Goal: Information Seeking & Learning: Learn about a topic

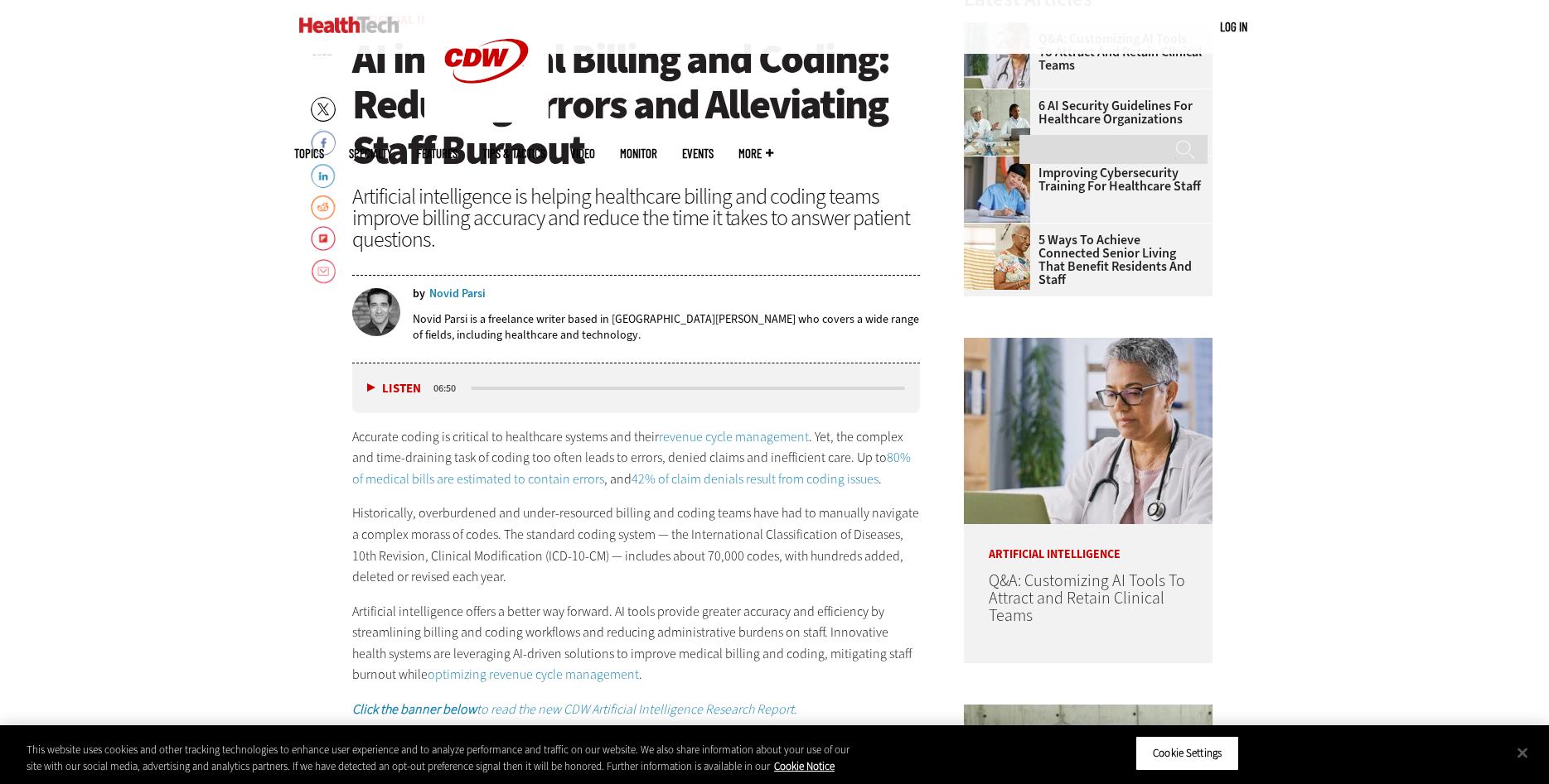
scroll to position [761, 0]
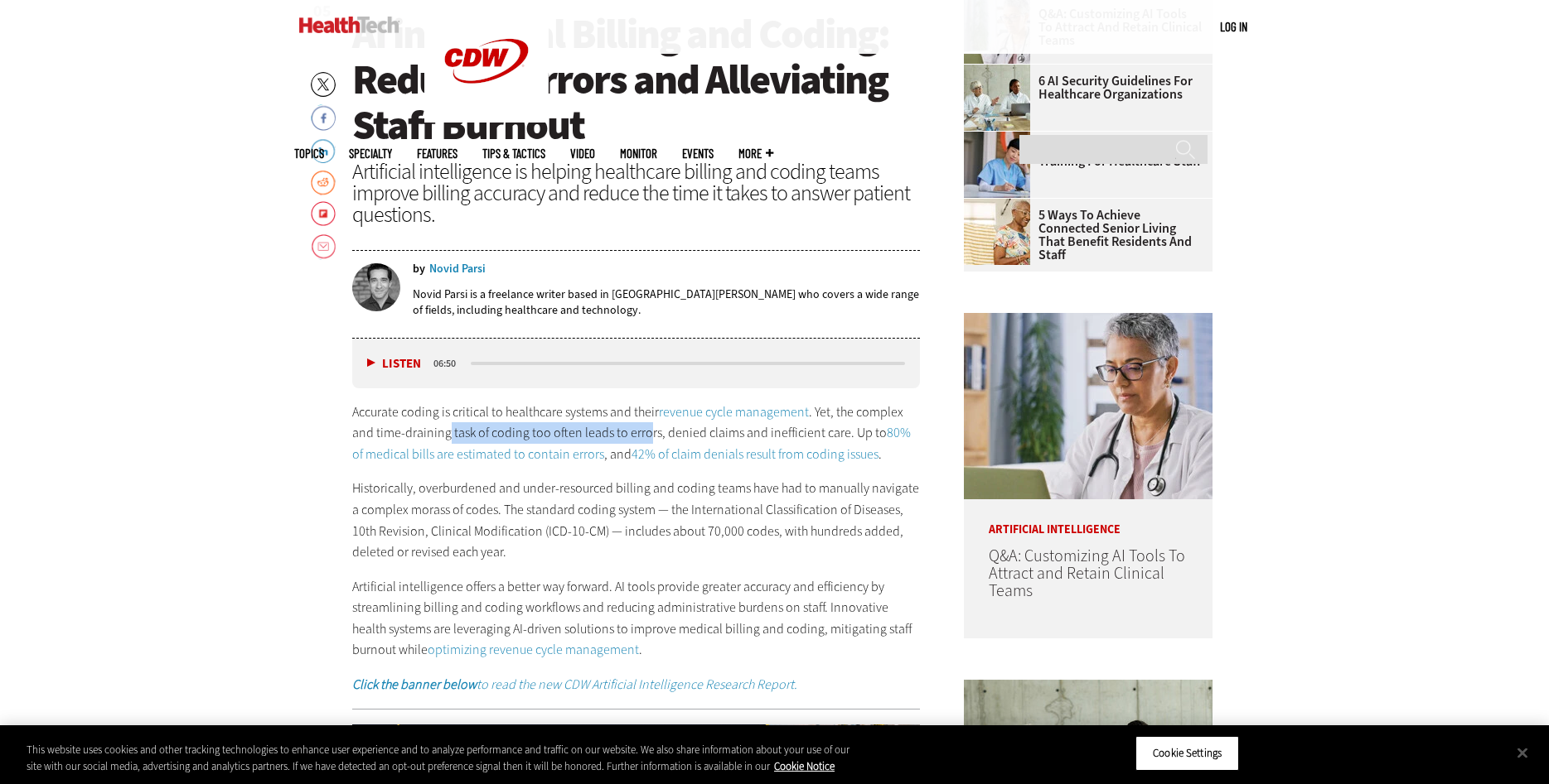
drag, startPoint x: 445, startPoint y: 425, endPoint x: 646, endPoint y: 436, distance: 201.3
click at [646, 436] on p "Accurate coding is critical to healthcare systems and their revenue cycle manag…" at bounding box center [636, 433] width 569 height 64
drag, startPoint x: 690, startPoint y: 431, endPoint x: 837, endPoint y: 426, distance: 147.1
click at [837, 426] on p "Accurate coding is critical to healthcare systems and their revenue cycle manag…" at bounding box center [636, 433] width 569 height 64
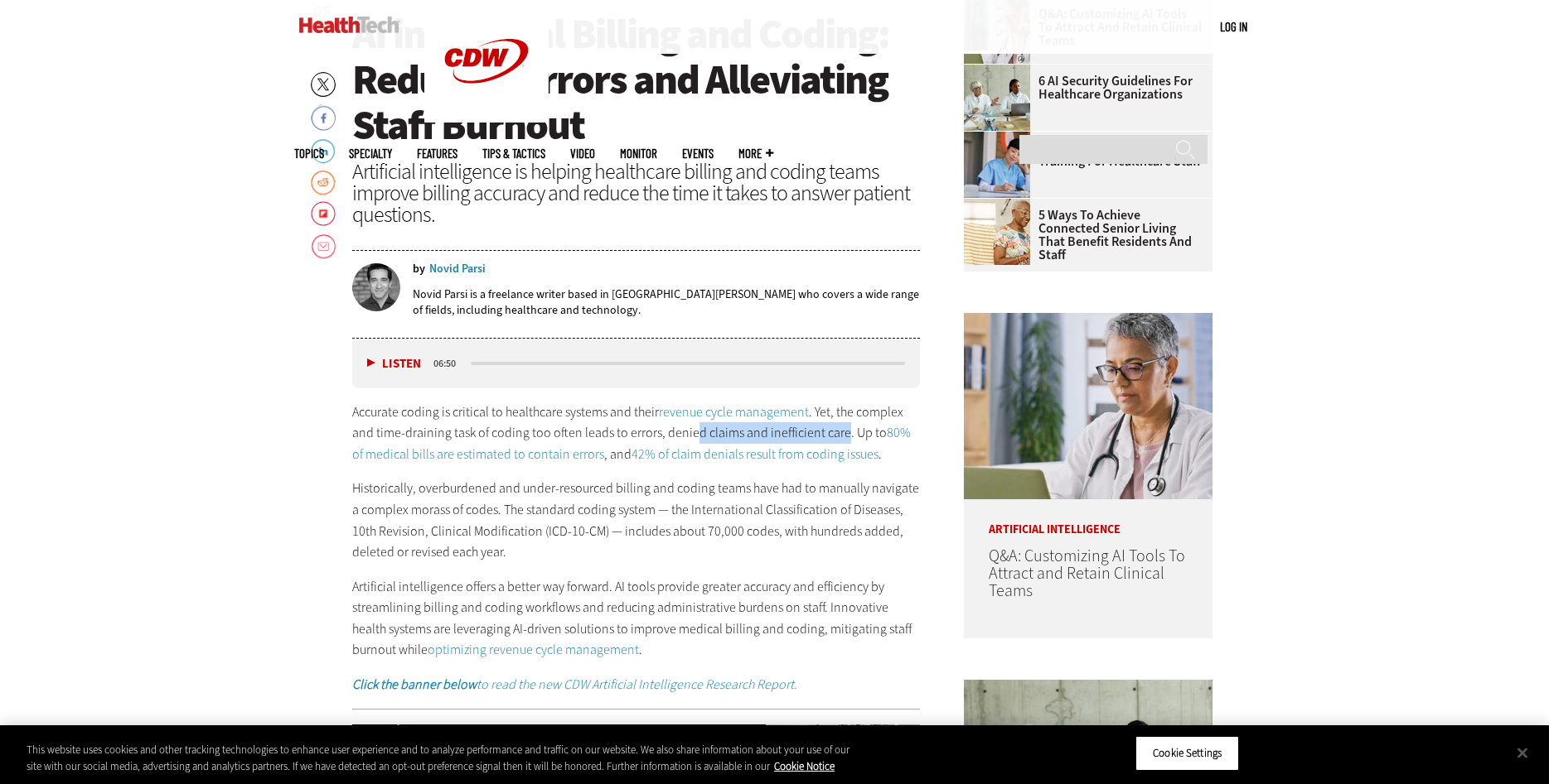
click at [837, 426] on p "Accurate coding is critical to healthcare systems and their revenue cycle manag…" at bounding box center [636, 433] width 569 height 64
drag, startPoint x: 671, startPoint y: 472, endPoint x: 688, endPoint y: 472, distance: 17.0
click at [688, 472] on div "Accurate coding is critical to healthcare systems and their revenue cycle manag…" at bounding box center [636, 548] width 569 height 294
click at [705, 469] on div "Accurate coding is critical to healthcare systems and their revenue cycle manag…" at bounding box center [636, 548] width 569 height 294
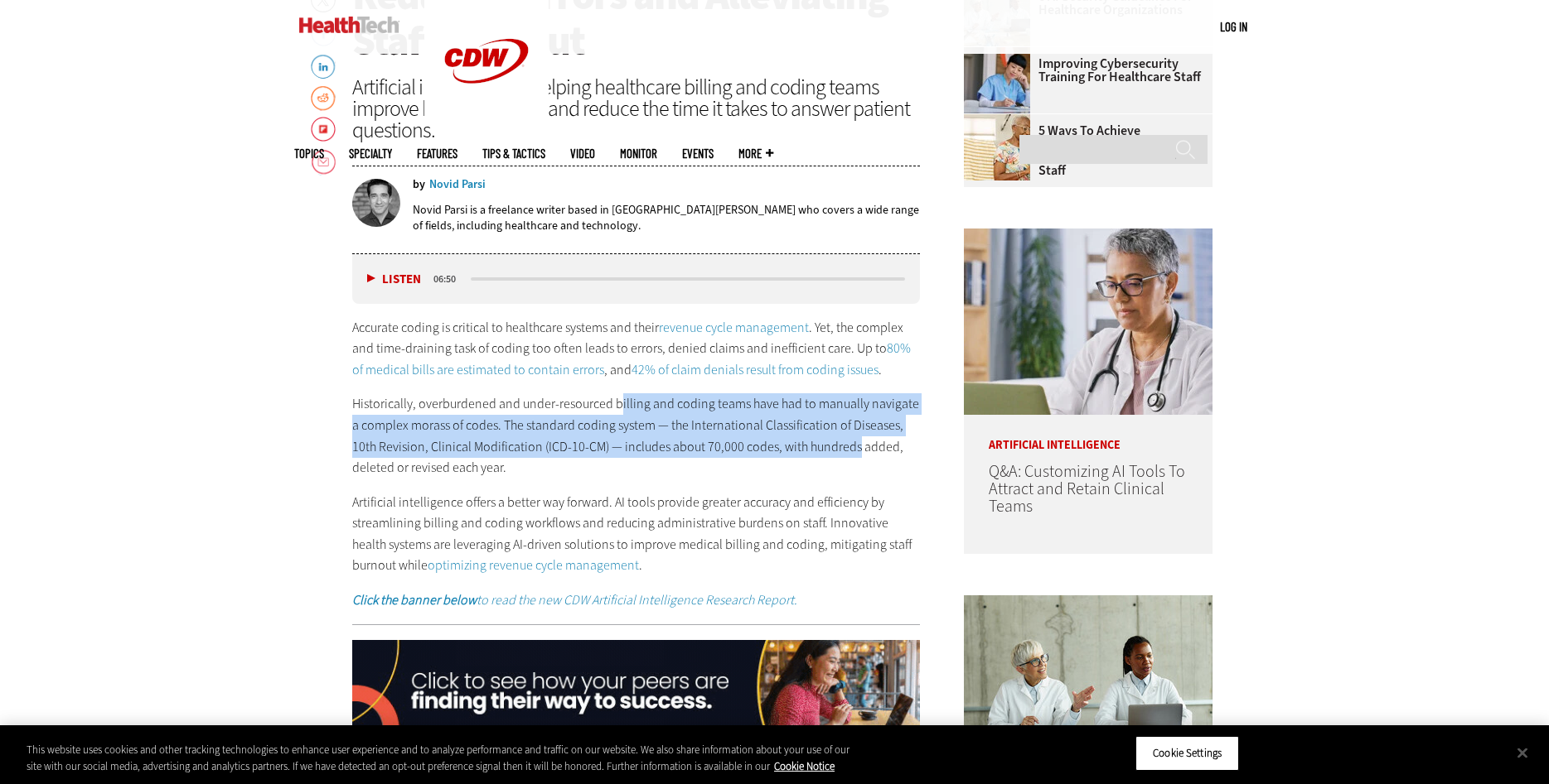
drag, startPoint x: 620, startPoint y: 400, endPoint x: 826, endPoint y: 441, distance: 210.0
click at [826, 441] on p "Historically, overburdened and under-resourced billing and coding teams have ha…" at bounding box center [636, 436] width 569 height 84
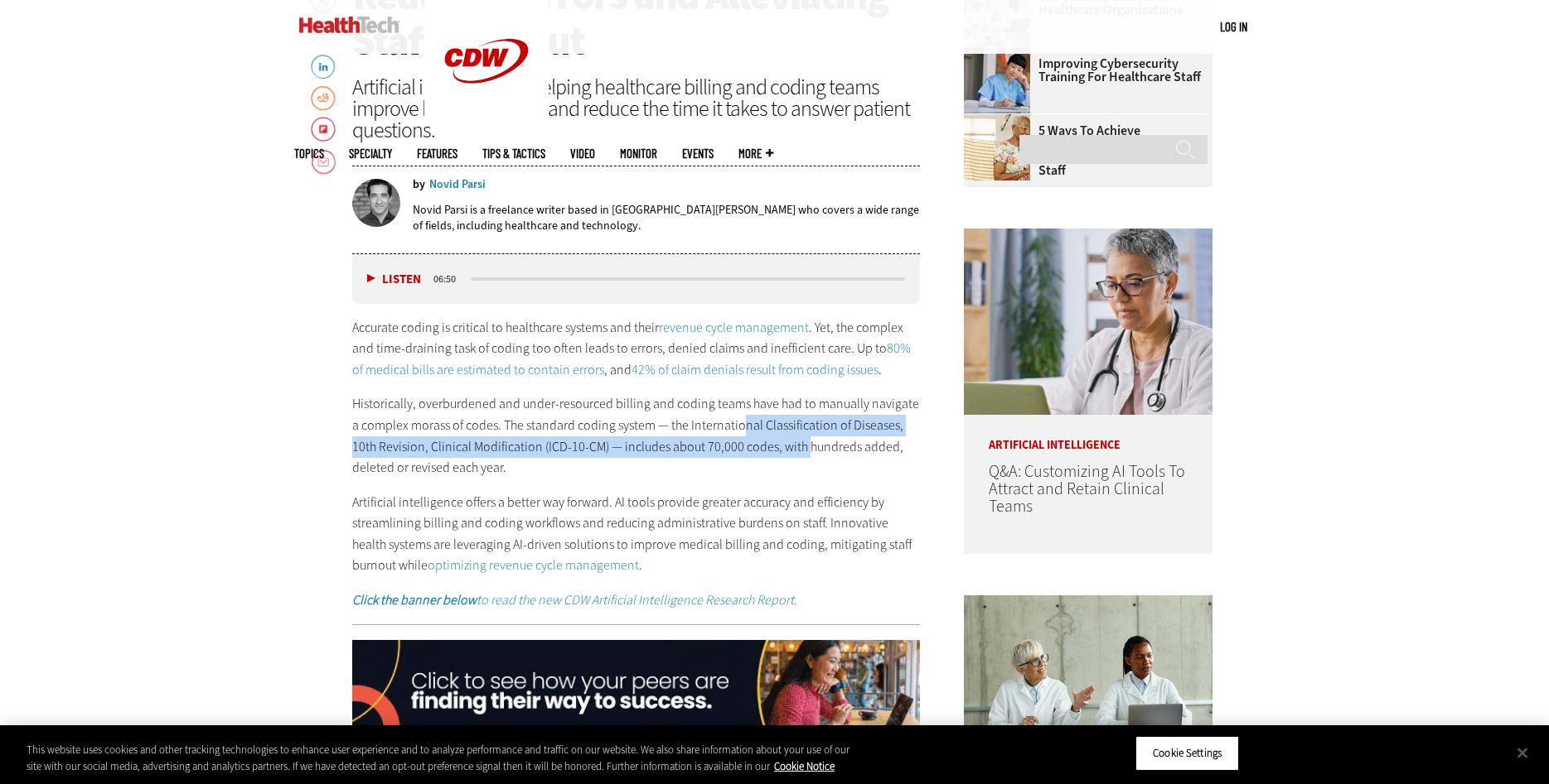
drag, startPoint x: 732, startPoint y: 433, endPoint x: 778, endPoint y: 441, distance: 46.7
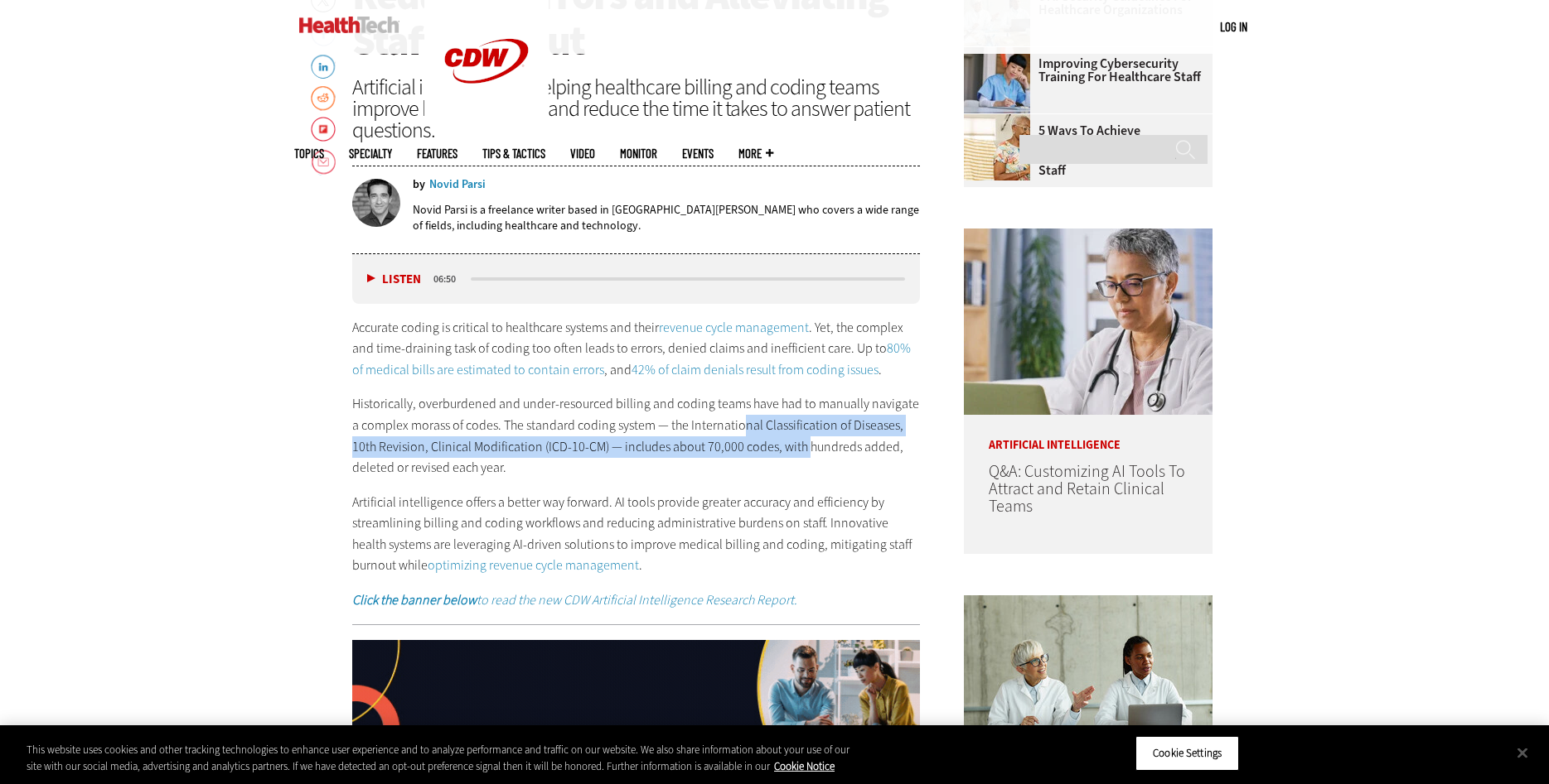
click at [778, 441] on p "Historically, overburdened and under-resourced billing and coding teams have ha…" at bounding box center [636, 436] width 569 height 84
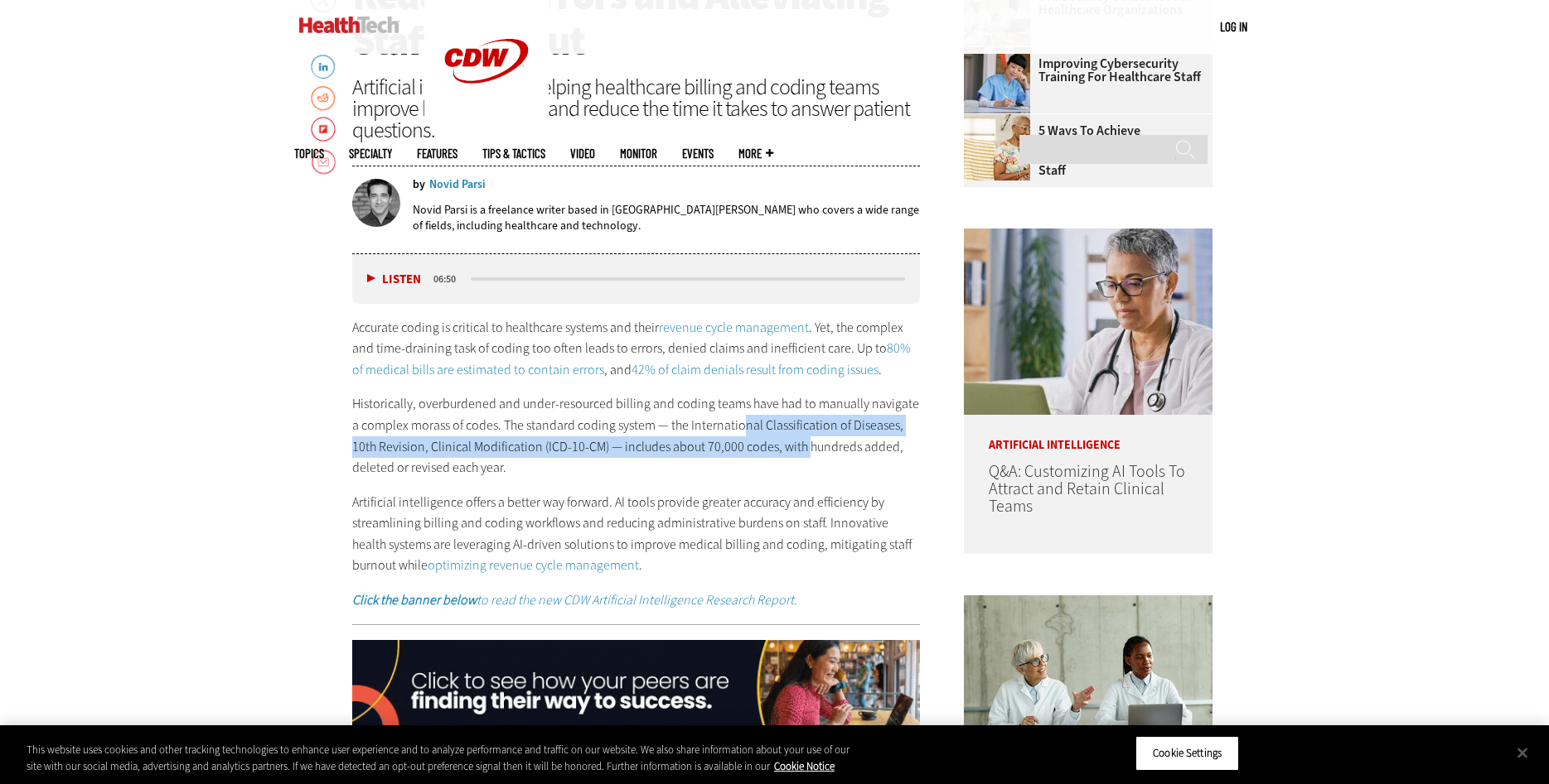
click at [778, 441] on p "Historically, overburdened and under-resourced billing and coding teams have ha…" at bounding box center [636, 436] width 569 height 84
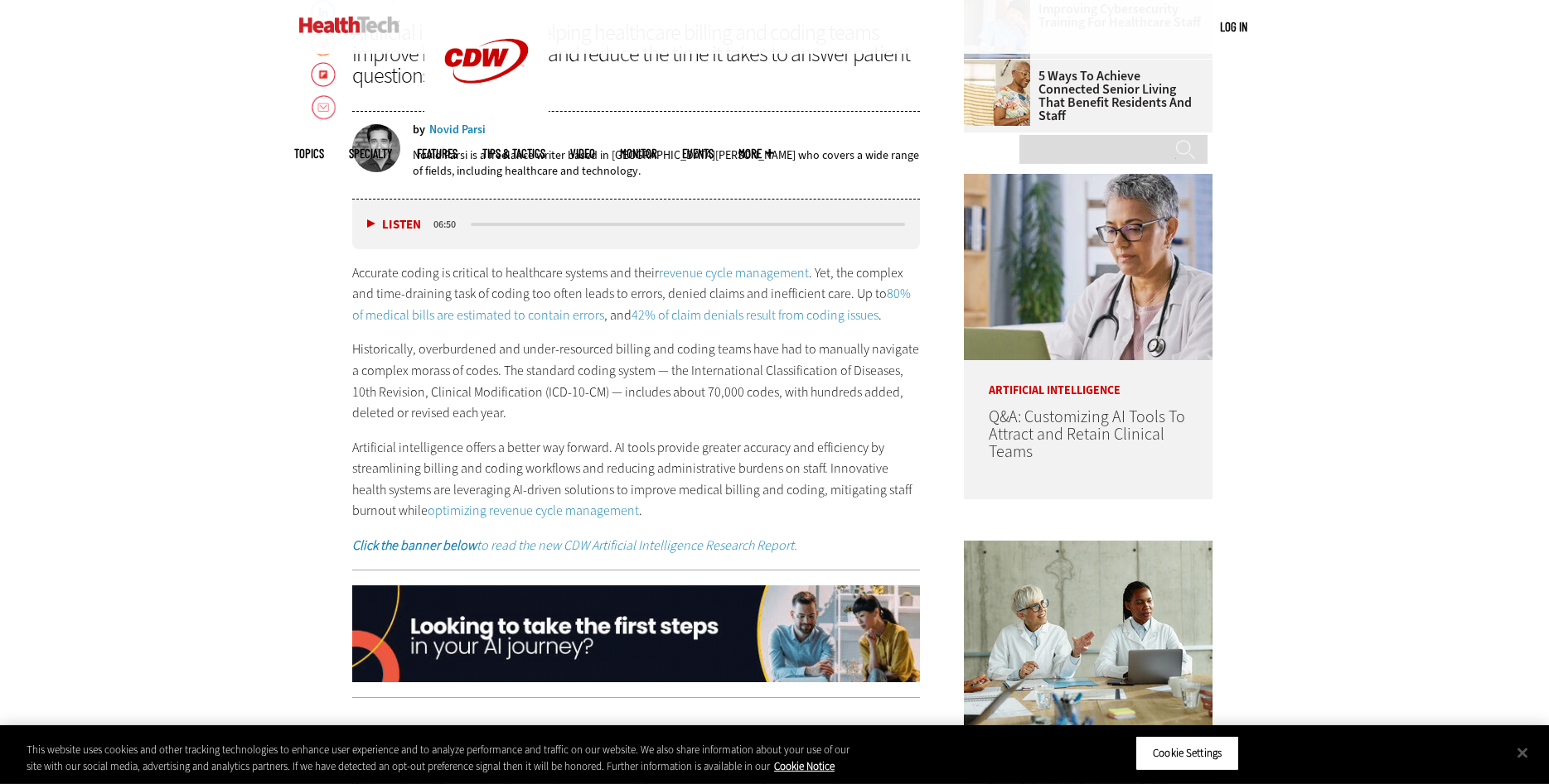
scroll to position [929, 0]
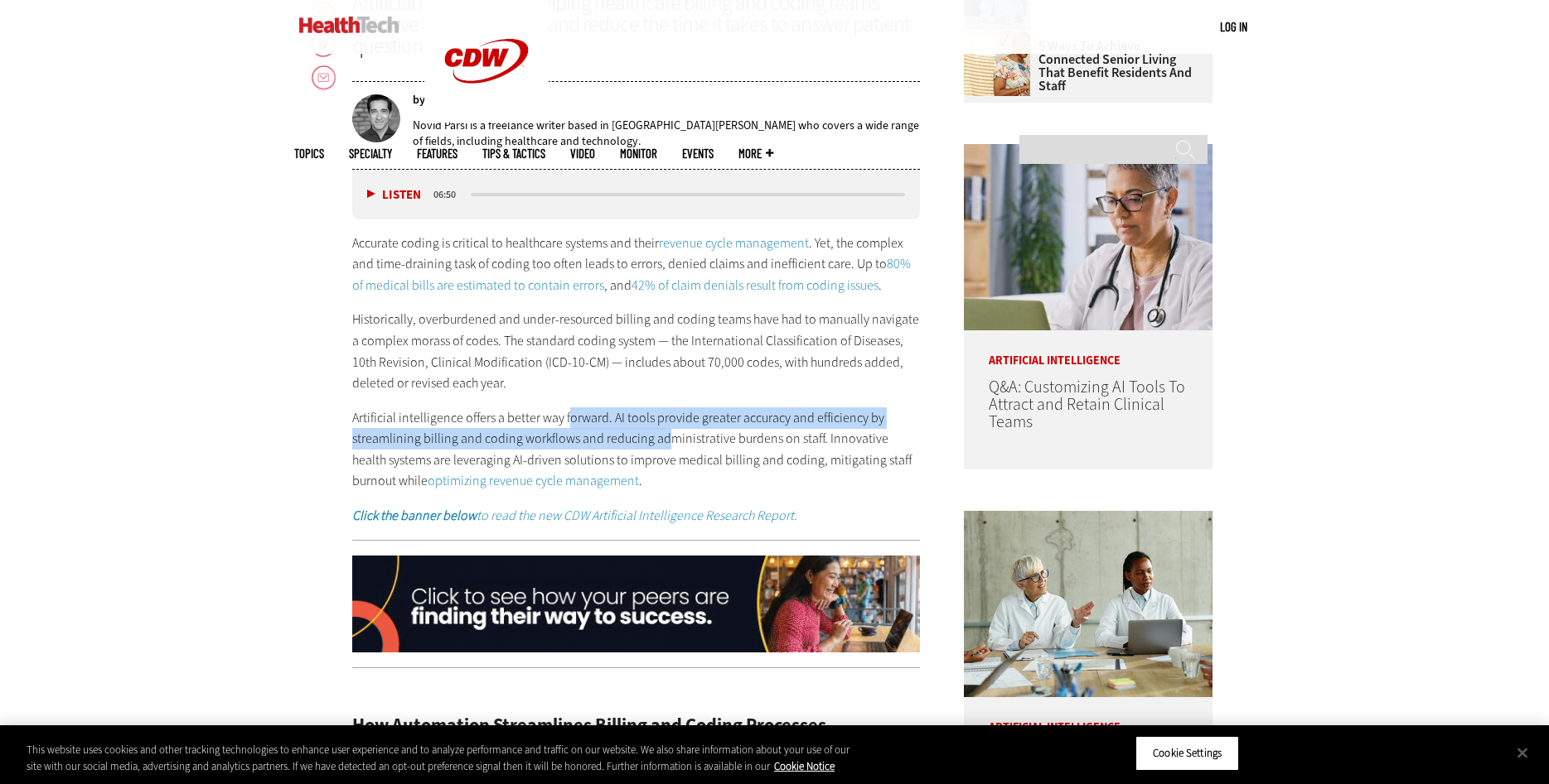
drag, startPoint x: 565, startPoint y: 414, endPoint x: 665, endPoint y: 431, distance: 101.4
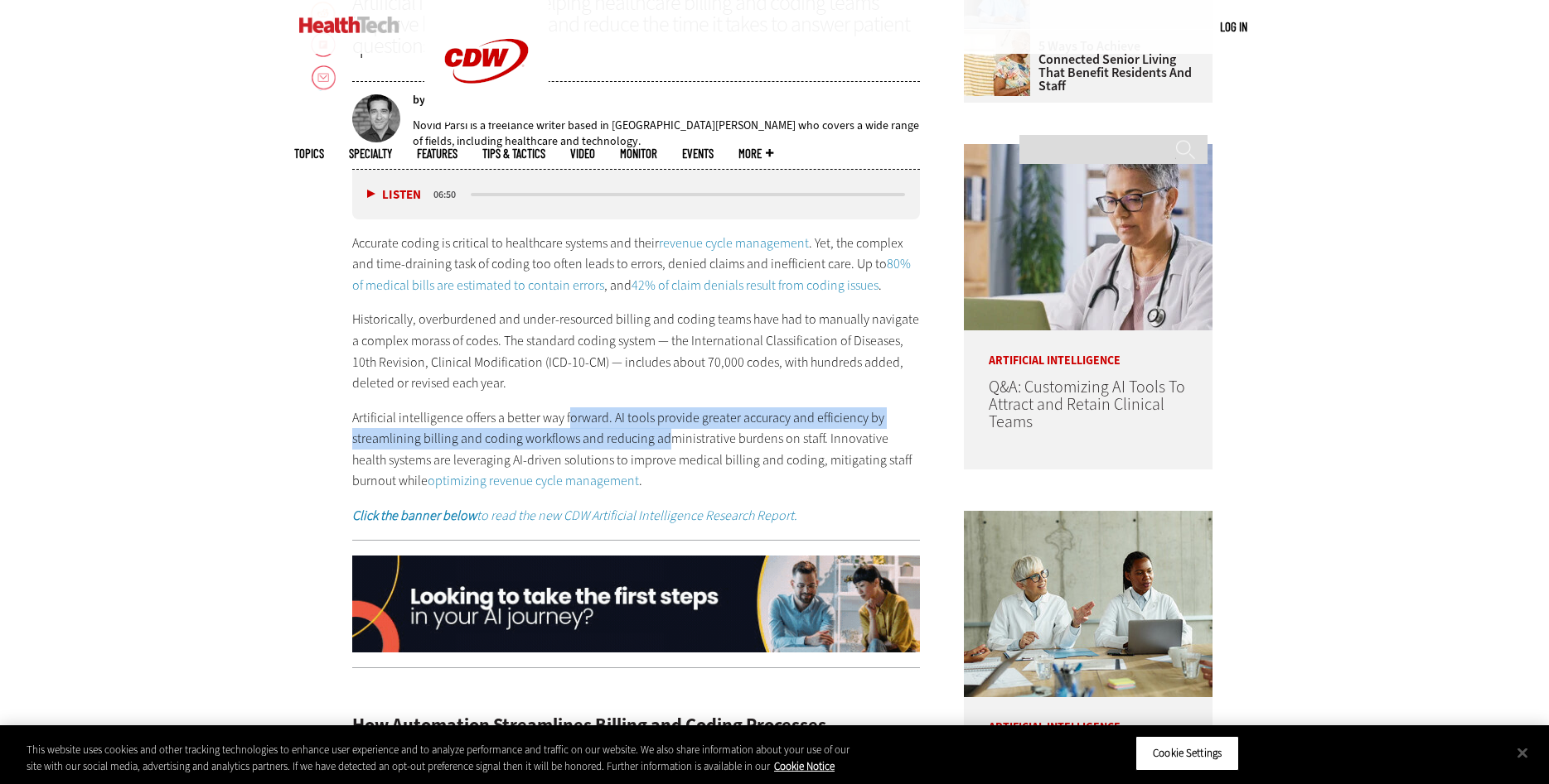
click at [665, 431] on p "Artificial intelligence offers a better way forward. AI tools provide greater a…" at bounding box center [636, 450] width 569 height 84
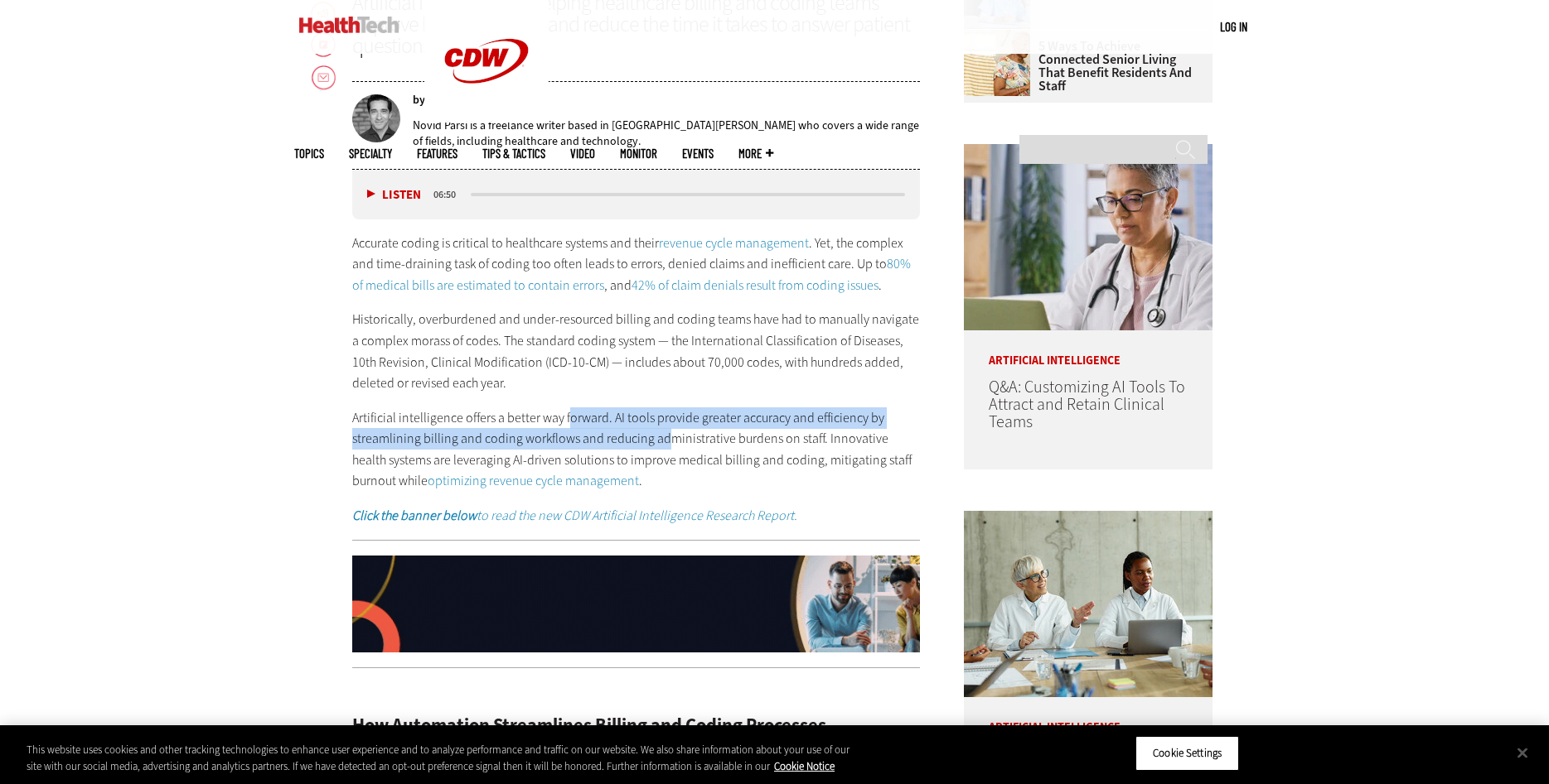
click at [665, 431] on p "Artificial intelligence offers a better way forward. AI tools provide greater a…" at bounding box center [636, 450] width 569 height 84
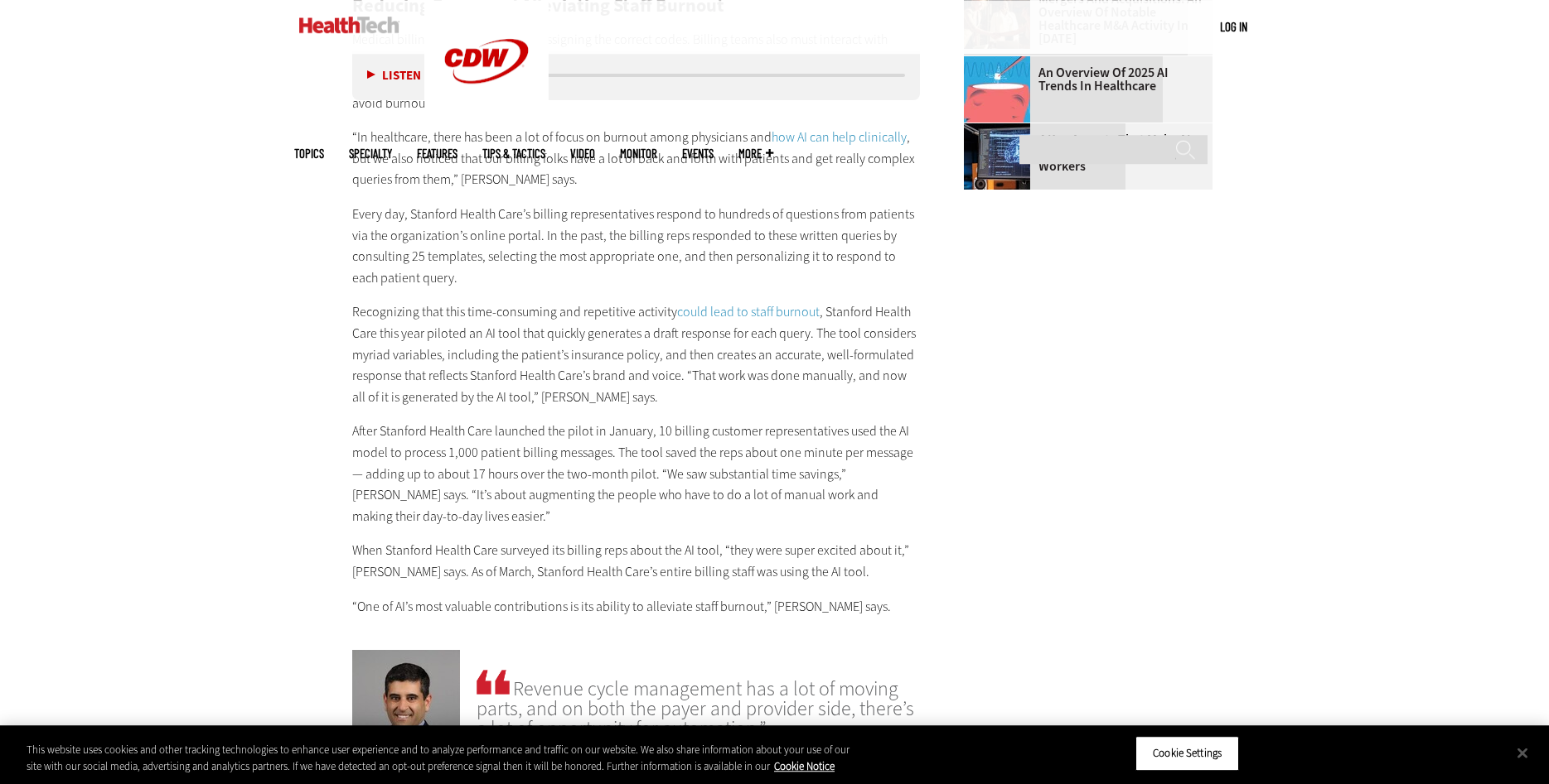
scroll to position [2534, 0]
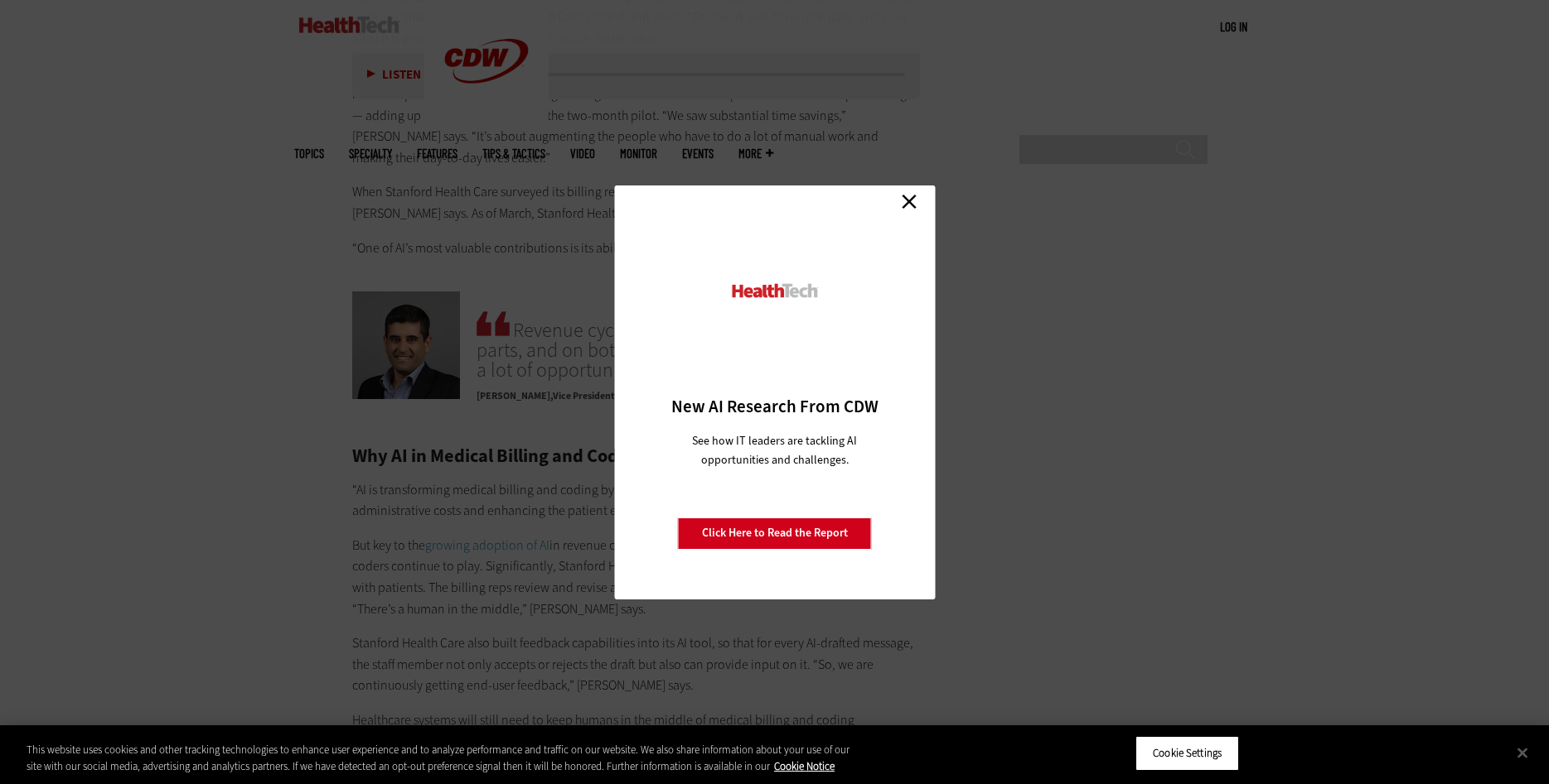
click at [906, 205] on link "Close" at bounding box center [909, 202] width 25 height 25
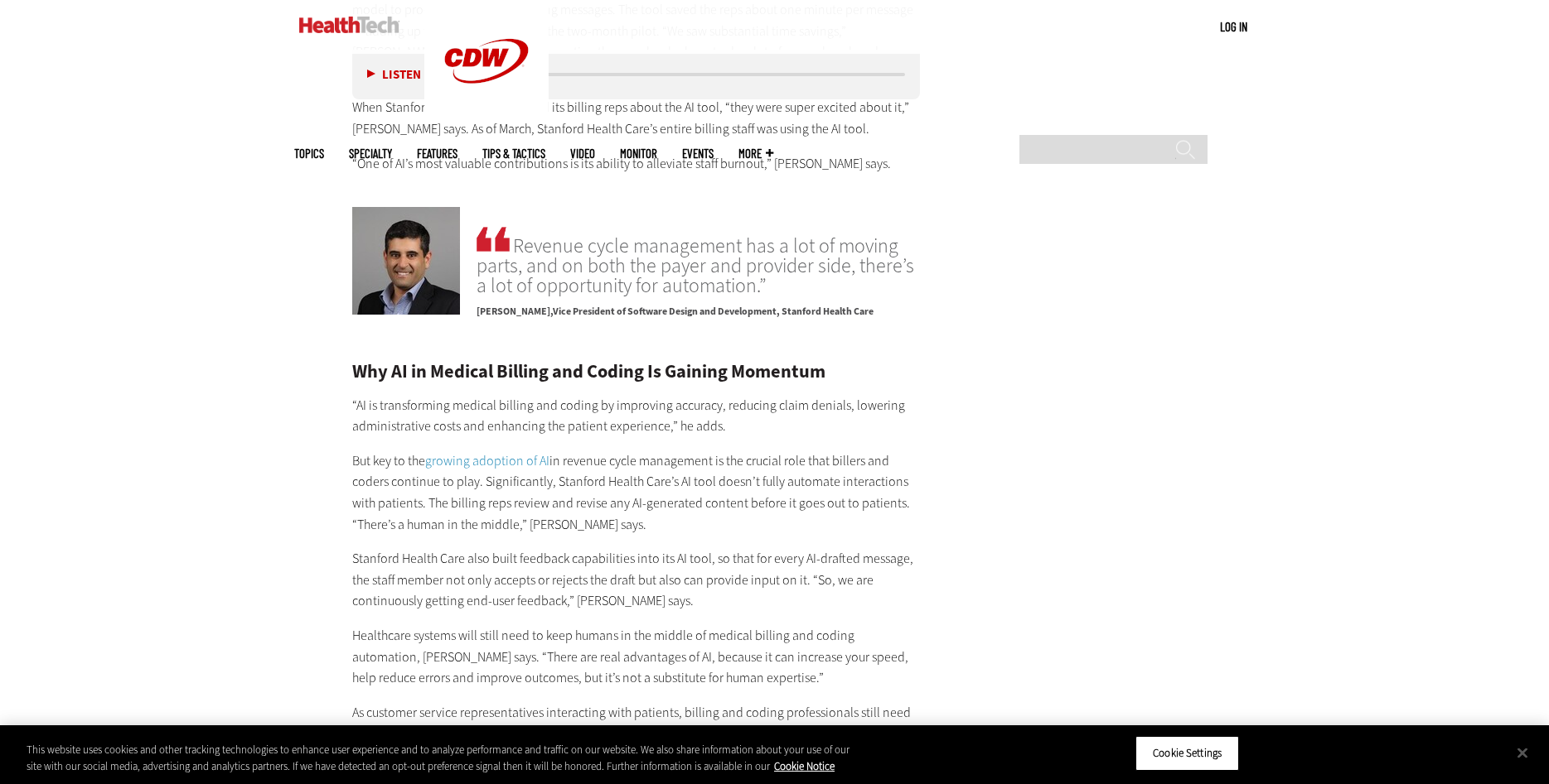
scroll to position [2028, 0]
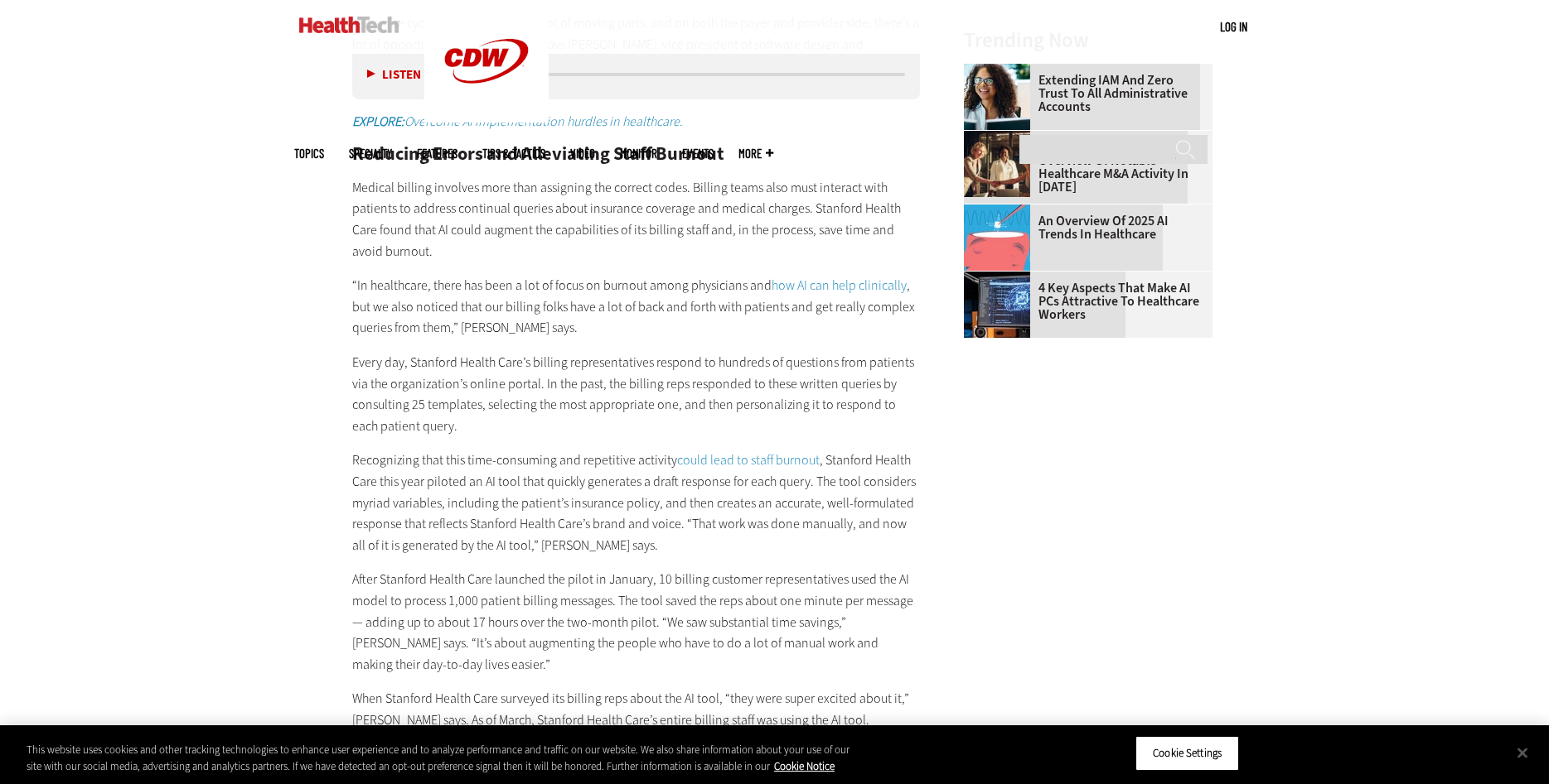
click at [687, 184] on p "Medical billing involves more than assigning the correct codes. Billing teams a…" at bounding box center [636, 219] width 569 height 84
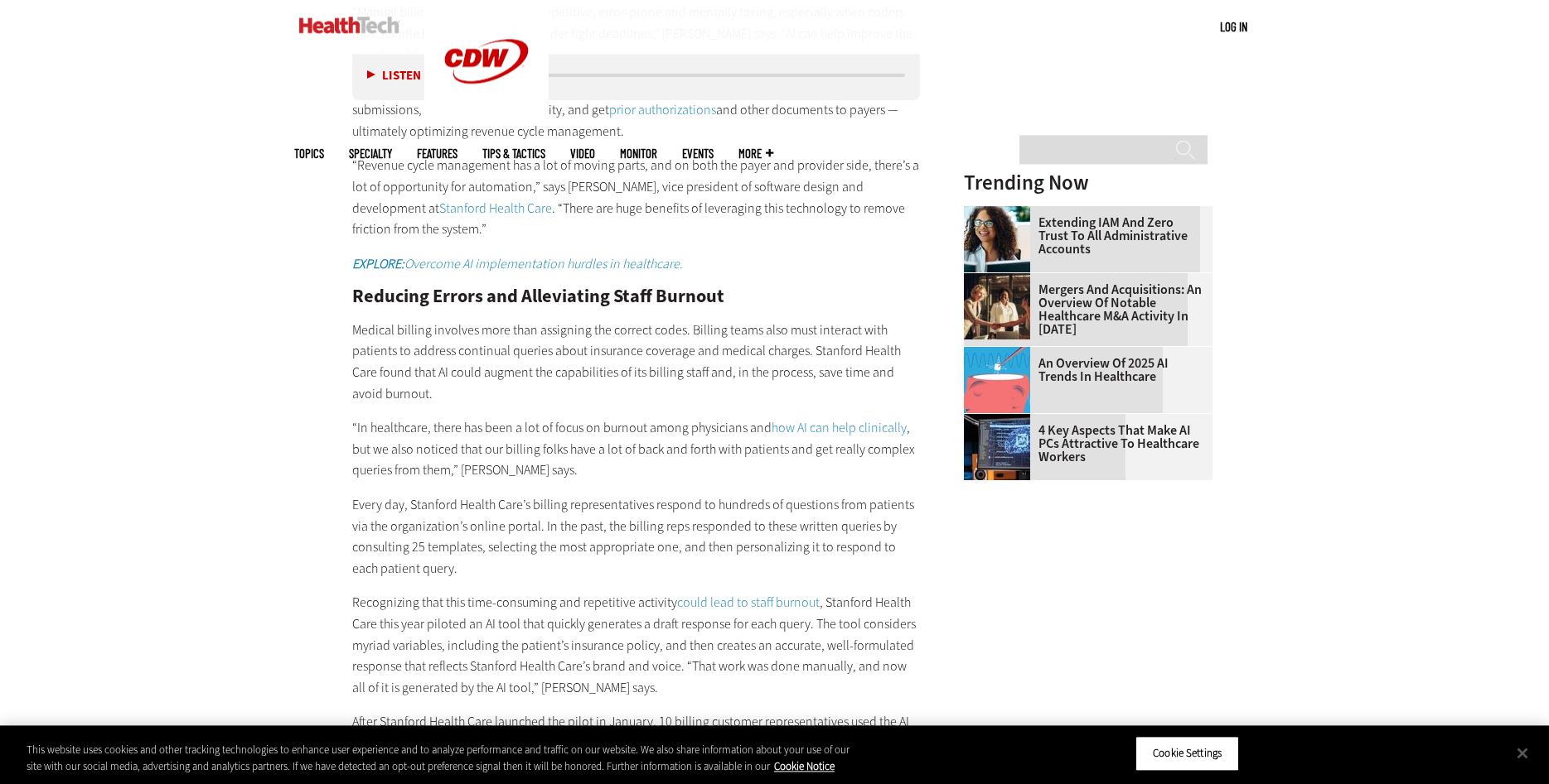
scroll to position [1859, 0]
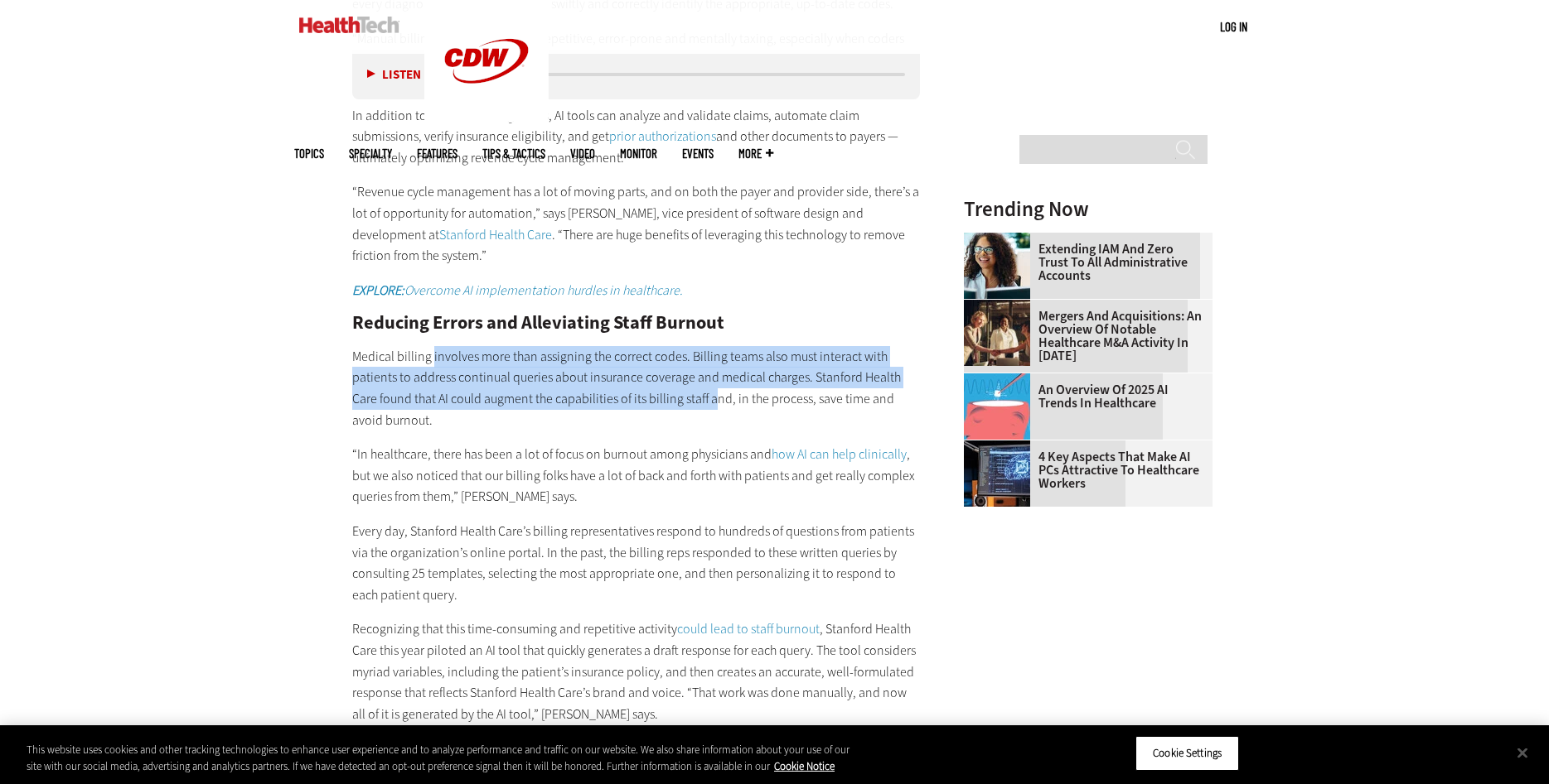
drag, startPoint x: 431, startPoint y: 348, endPoint x: 686, endPoint y: 389, distance: 258.3
click at [686, 389] on p "Medical billing involves more than assigning the correct codes. Billing teams a…" at bounding box center [636, 389] width 569 height 84
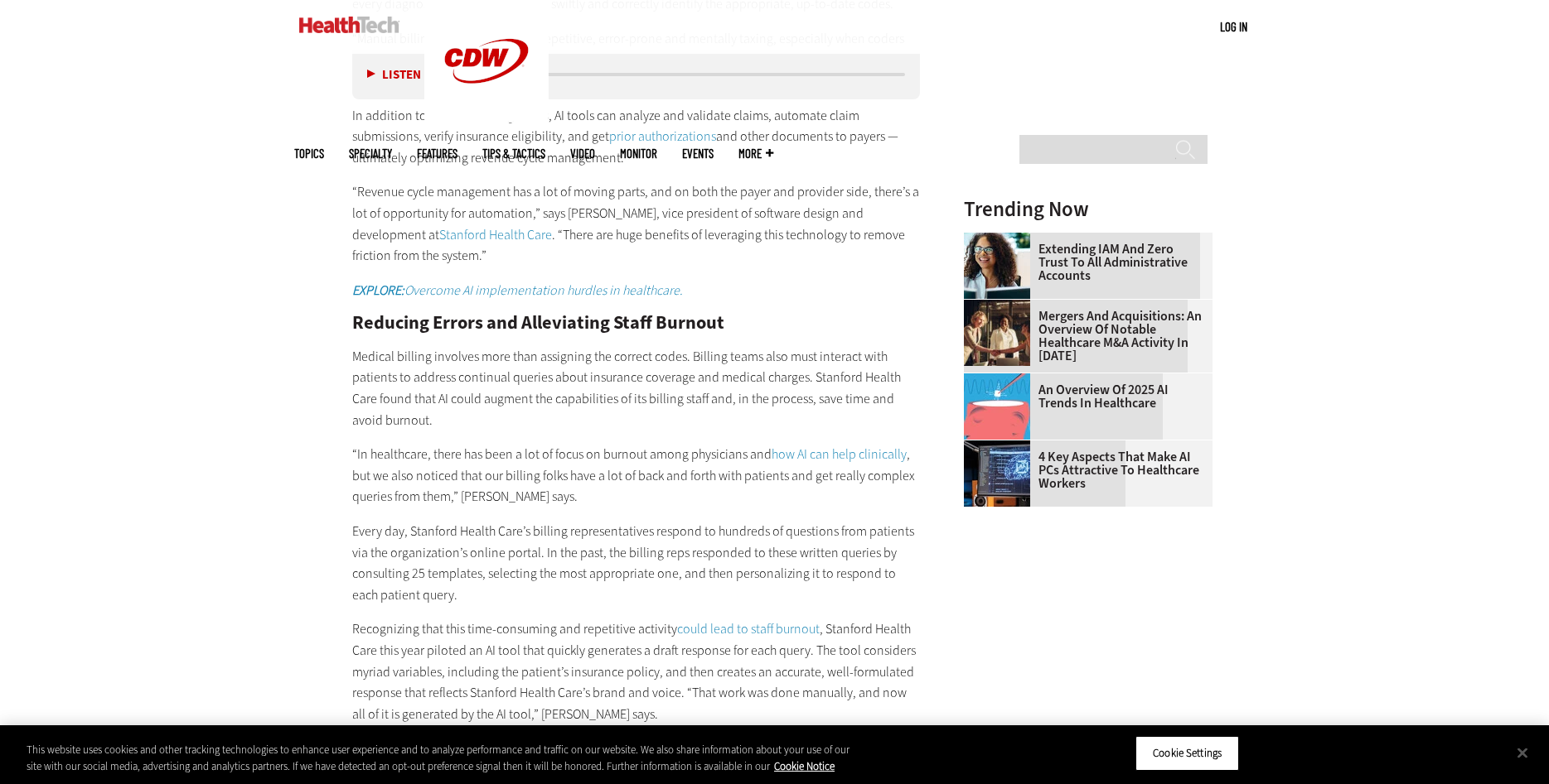
click at [686, 389] on p "Medical billing involves more than assigning the correct codes. Billing teams a…" at bounding box center [636, 389] width 569 height 84
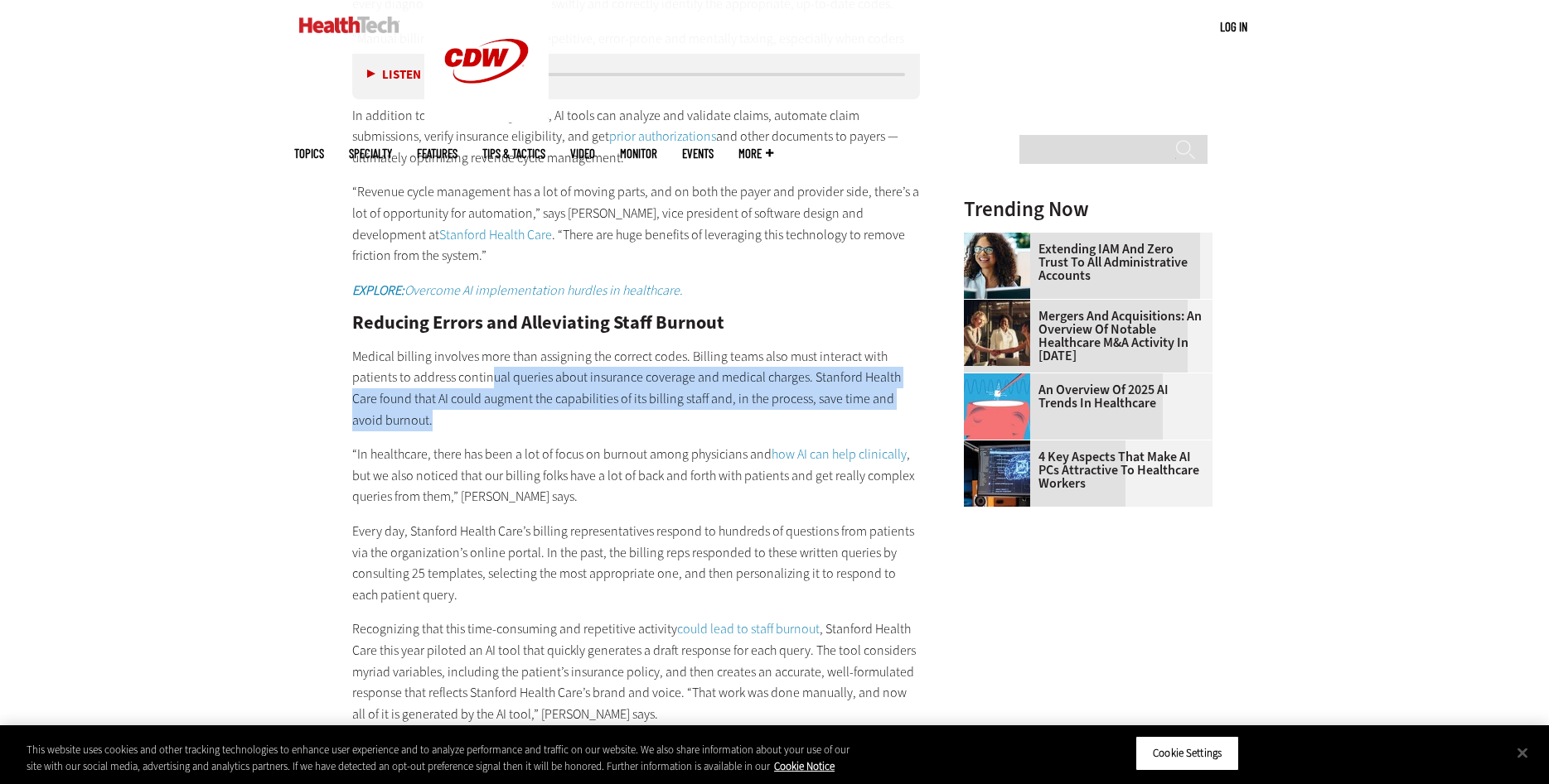
drag, startPoint x: 488, startPoint y: 374, endPoint x: 623, endPoint y: 410, distance: 139.7
click at [623, 410] on p "Medical billing involves more than assigning the correct codes. Billing teams a…" at bounding box center [636, 389] width 569 height 84
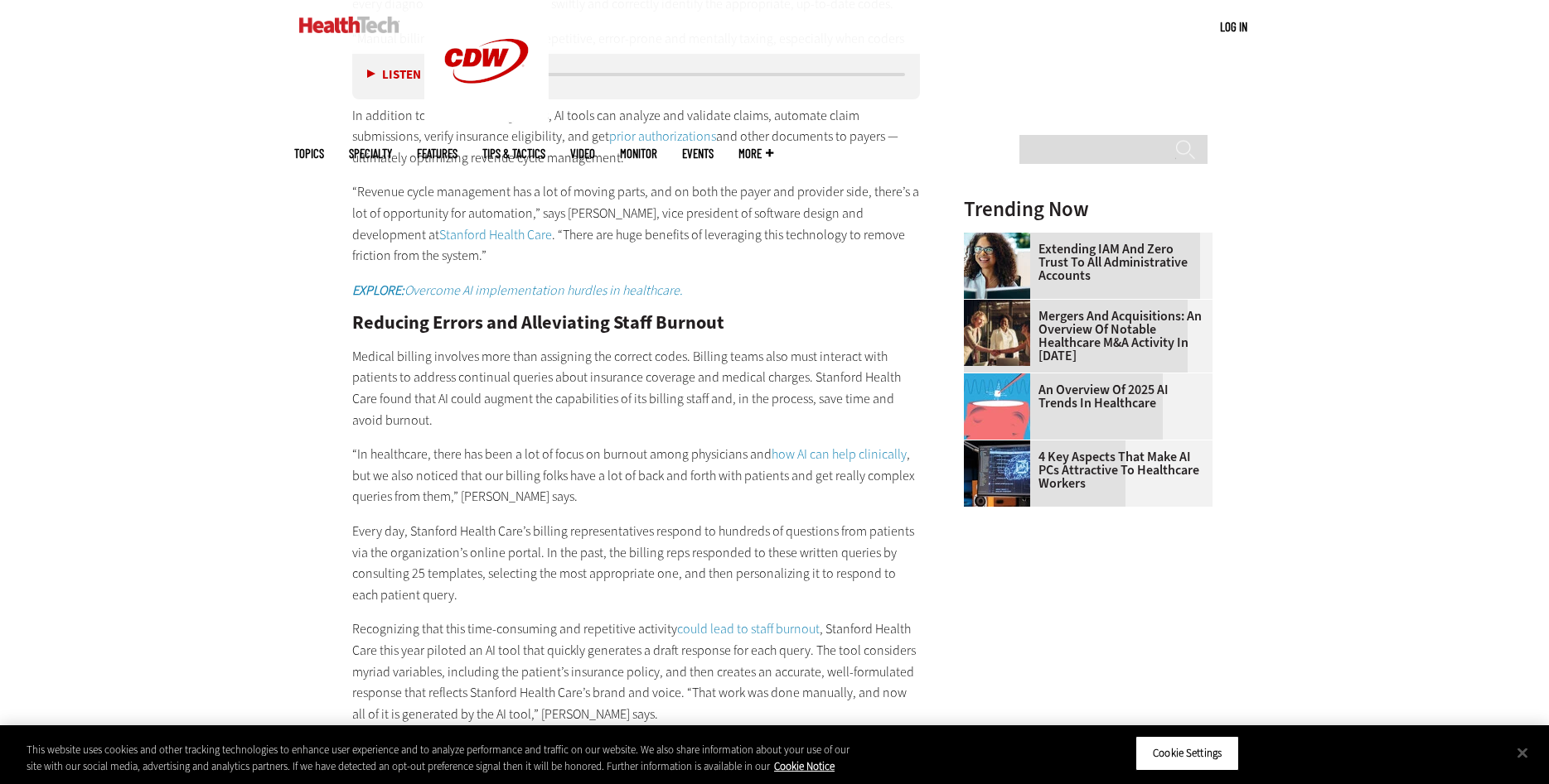
click at [623, 410] on p "Medical billing involves more than assigning the correct codes. Billing teams a…" at bounding box center [636, 389] width 569 height 84
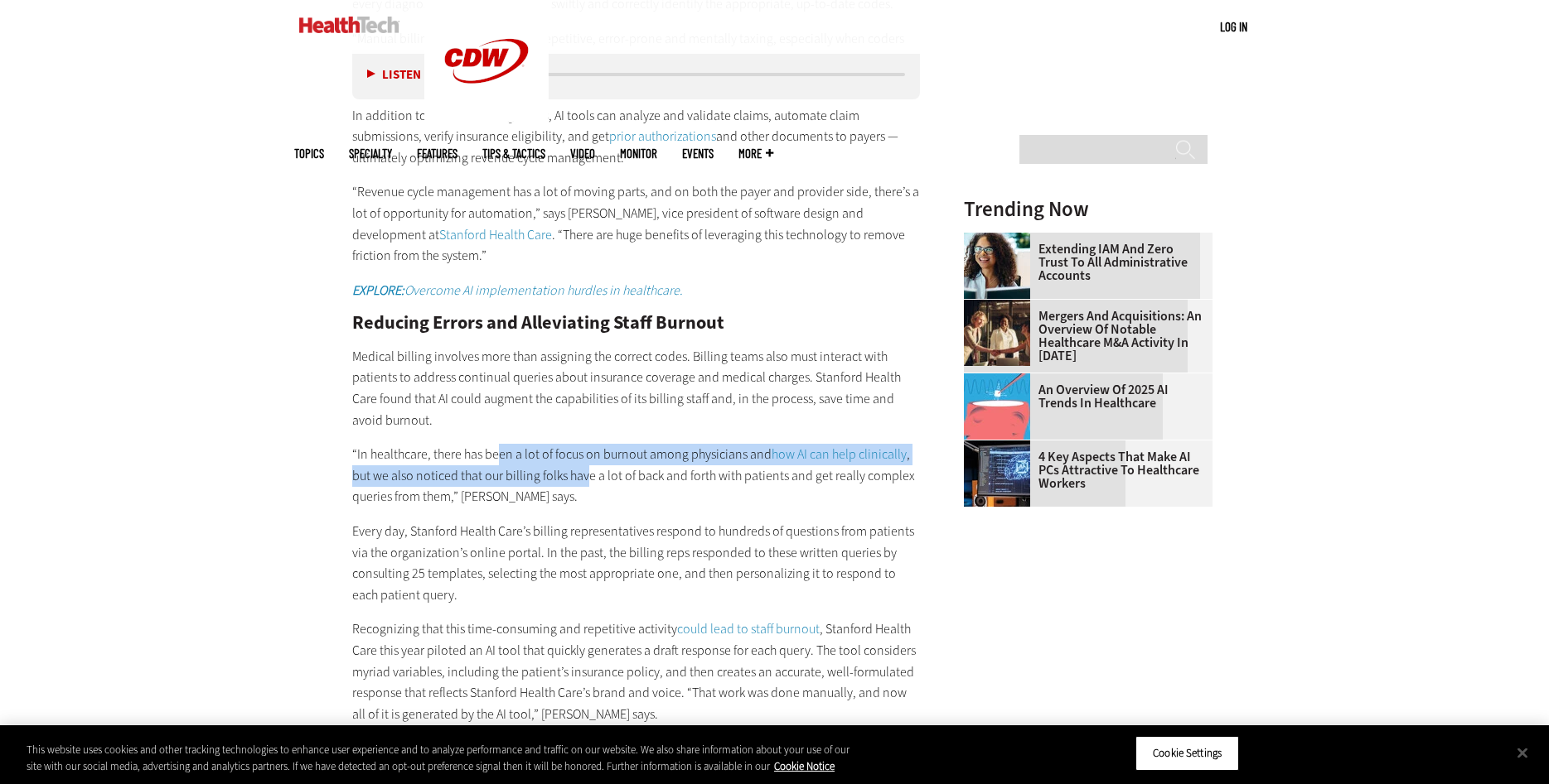
drag, startPoint x: 499, startPoint y: 445, endPoint x: 590, endPoint y: 475, distance: 95.8
click at [588, 474] on p "“In healthcare, there has been a lot of focus on burnout among physicians and h…" at bounding box center [636, 475] width 569 height 64
click at [591, 475] on p "“In healthcare, there has been a lot of focus on burnout among physicians and h…" at bounding box center [636, 475] width 569 height 64
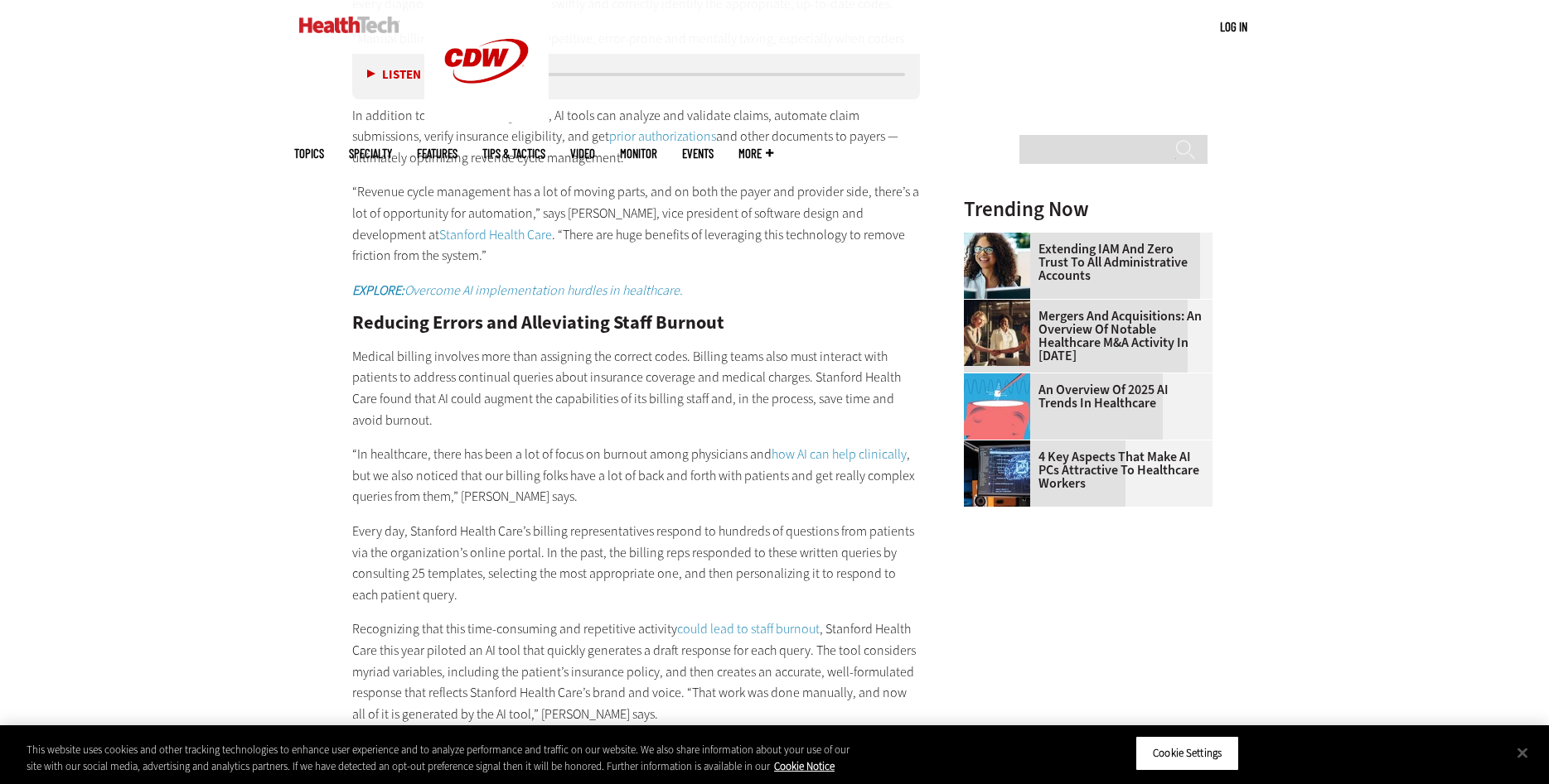
click at [591, 475] on p "“In healthcare, there has been a lot of focus on burnout among physicians and h…" at bounding box center [636, 475] width 569 height 64
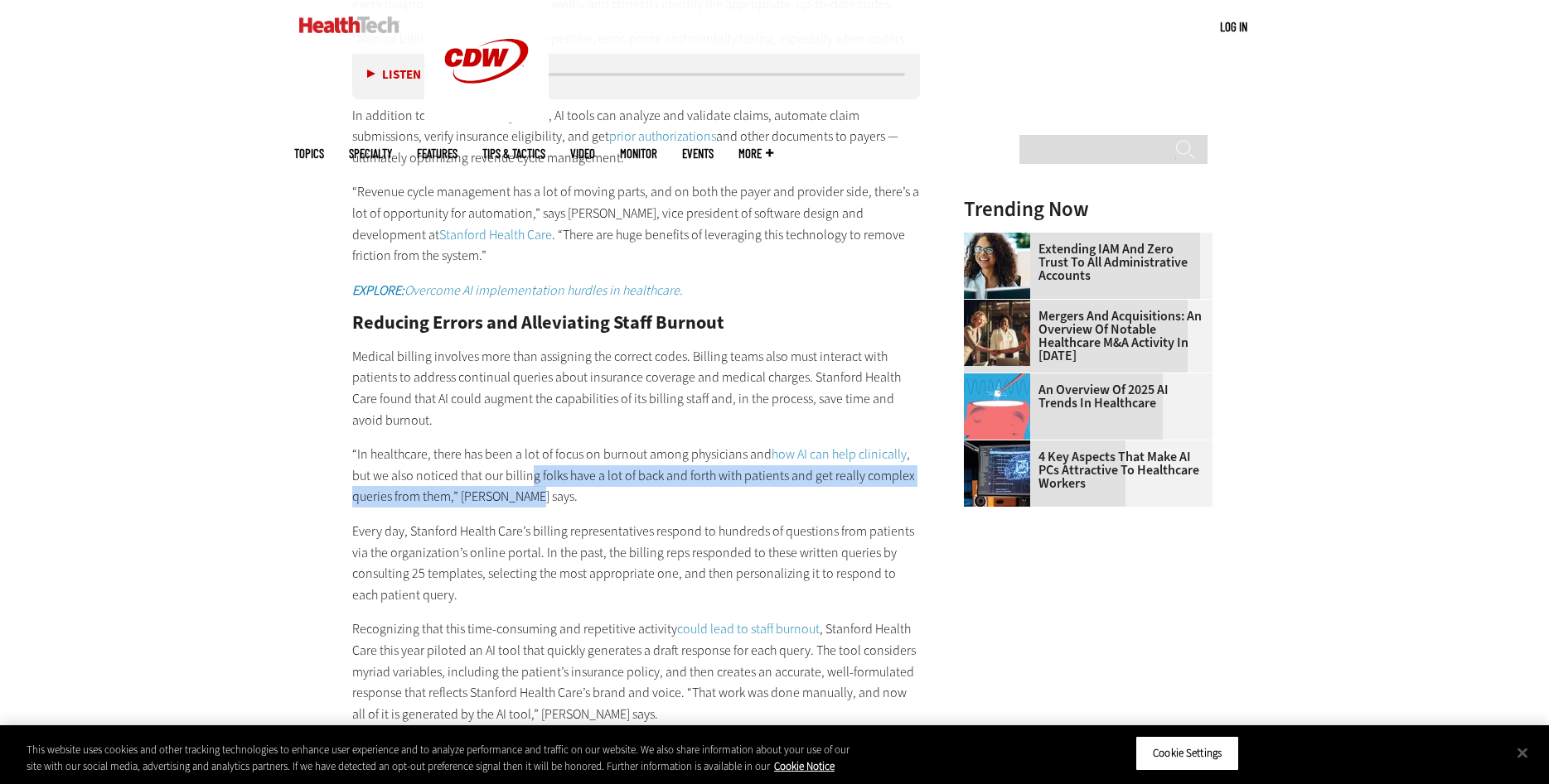
drag, startPoint x: 534, startPoint y: 475, endPoint x: 555, endPoint y: 493, distance: 27.7
click at [555, 493] on p "“In healthcare, there has been a lot of focus on burnout among physicians and h…" at bounding box center [636, 475] width 569 height 64
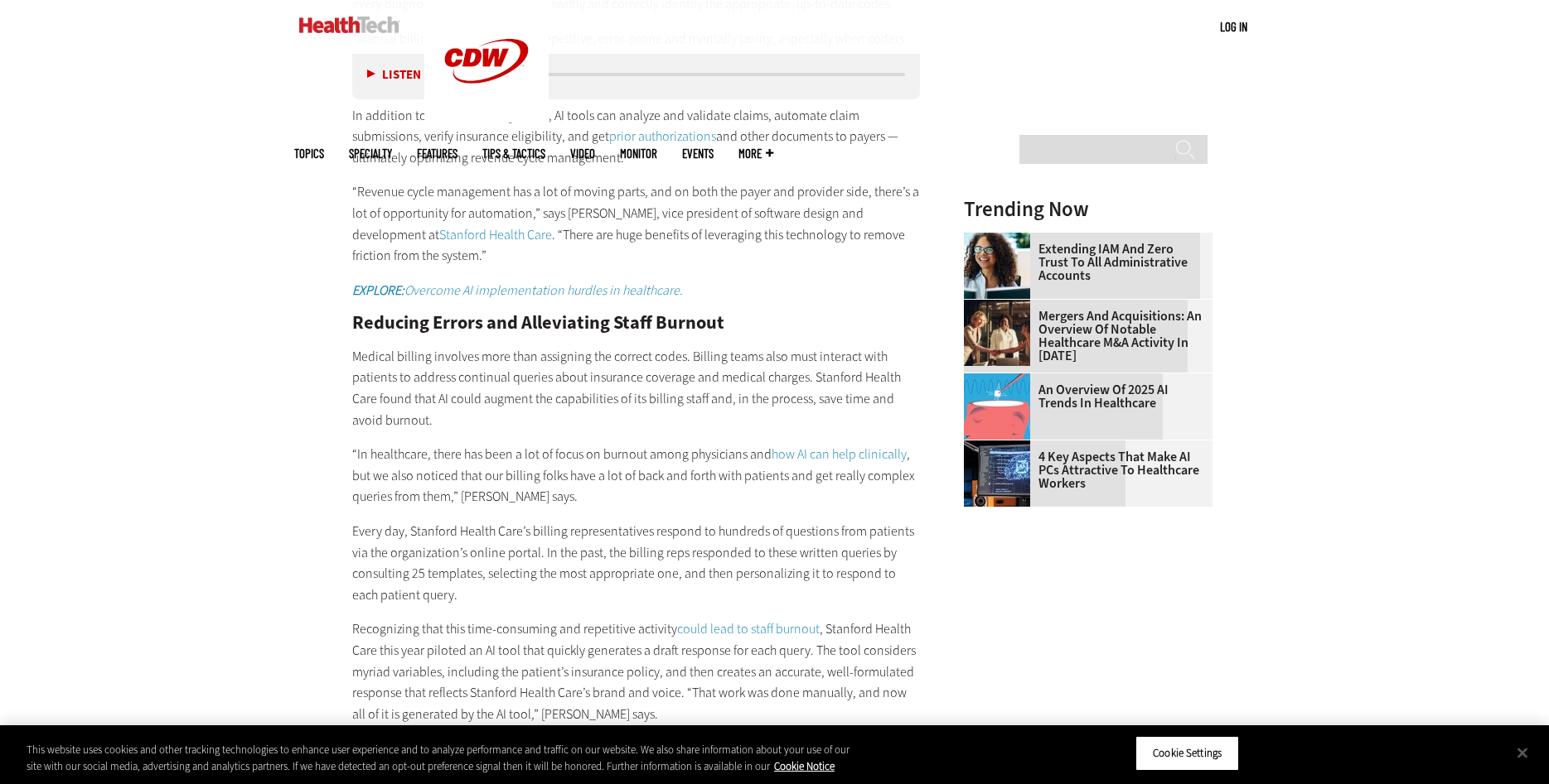
click at [555, 493] on p "“In healthcare, there has been a lot of focus on burnout among physicians and h…" at bounding box center [636, 475] width 569 height 64
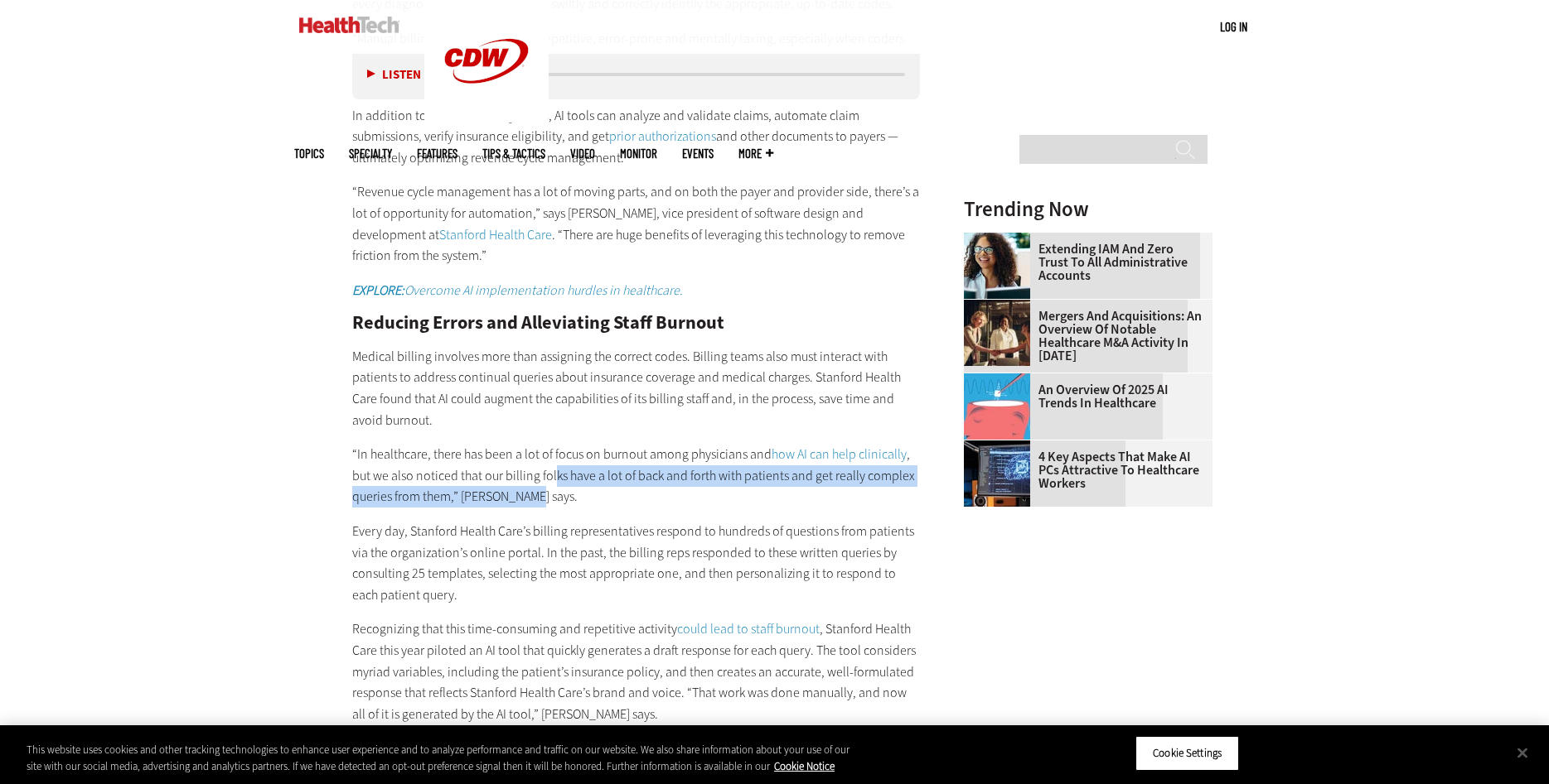
drag, startPoint x: 554, startPoint y: 466, endPoint x: 573, endPoint y: 489, distance: 29.8
click at [573, 489] on p "“In healthcare, there has been a lot of focus on burnout among physicians and h…" at bounding box center [636, 475] width 569 height 64
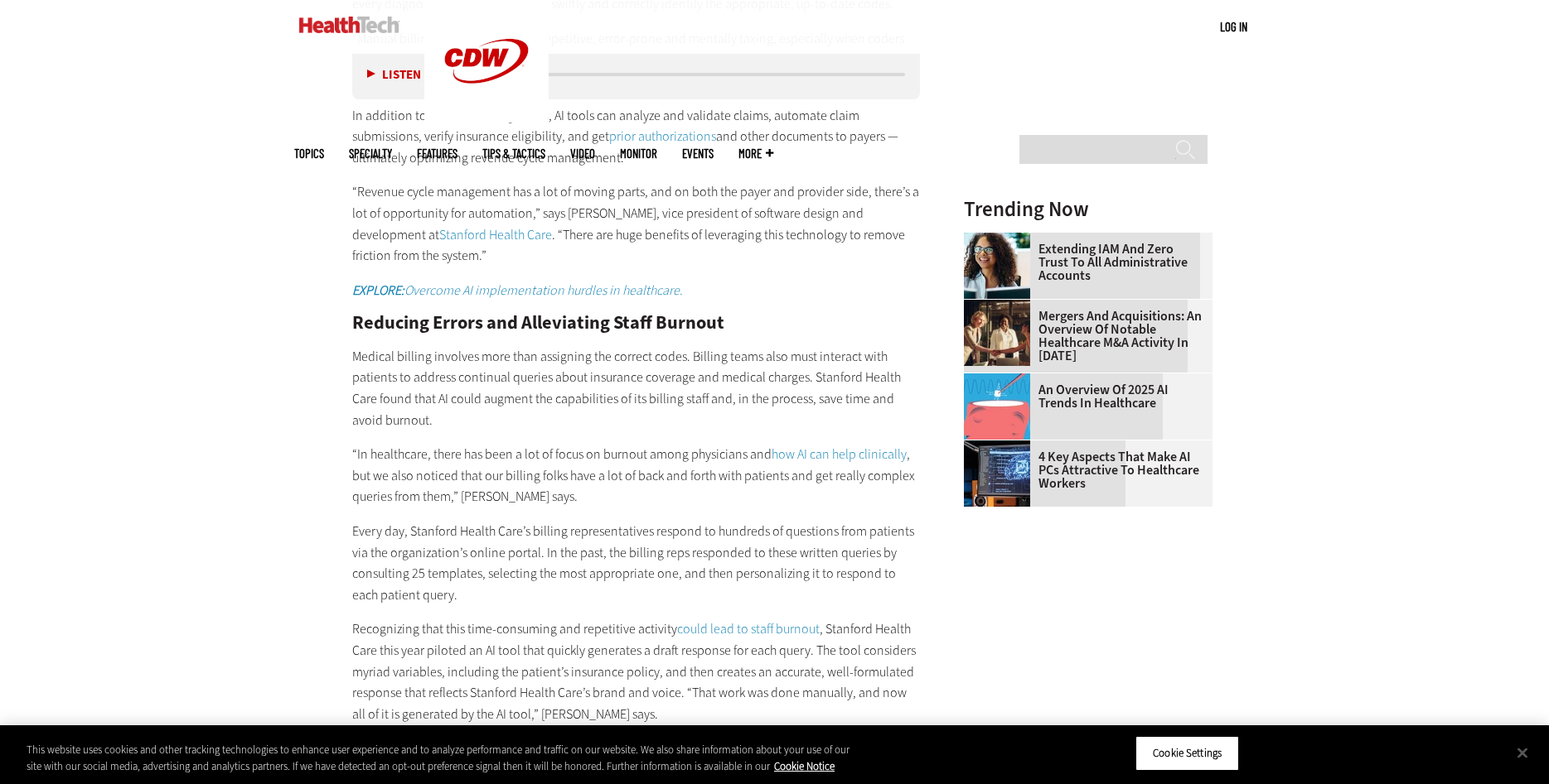
click at [573, 489] on p "“In healthcare, there has been a lot of focus on burnout among physicians and h…" at bounding box center [636, 475] width 569 height 64
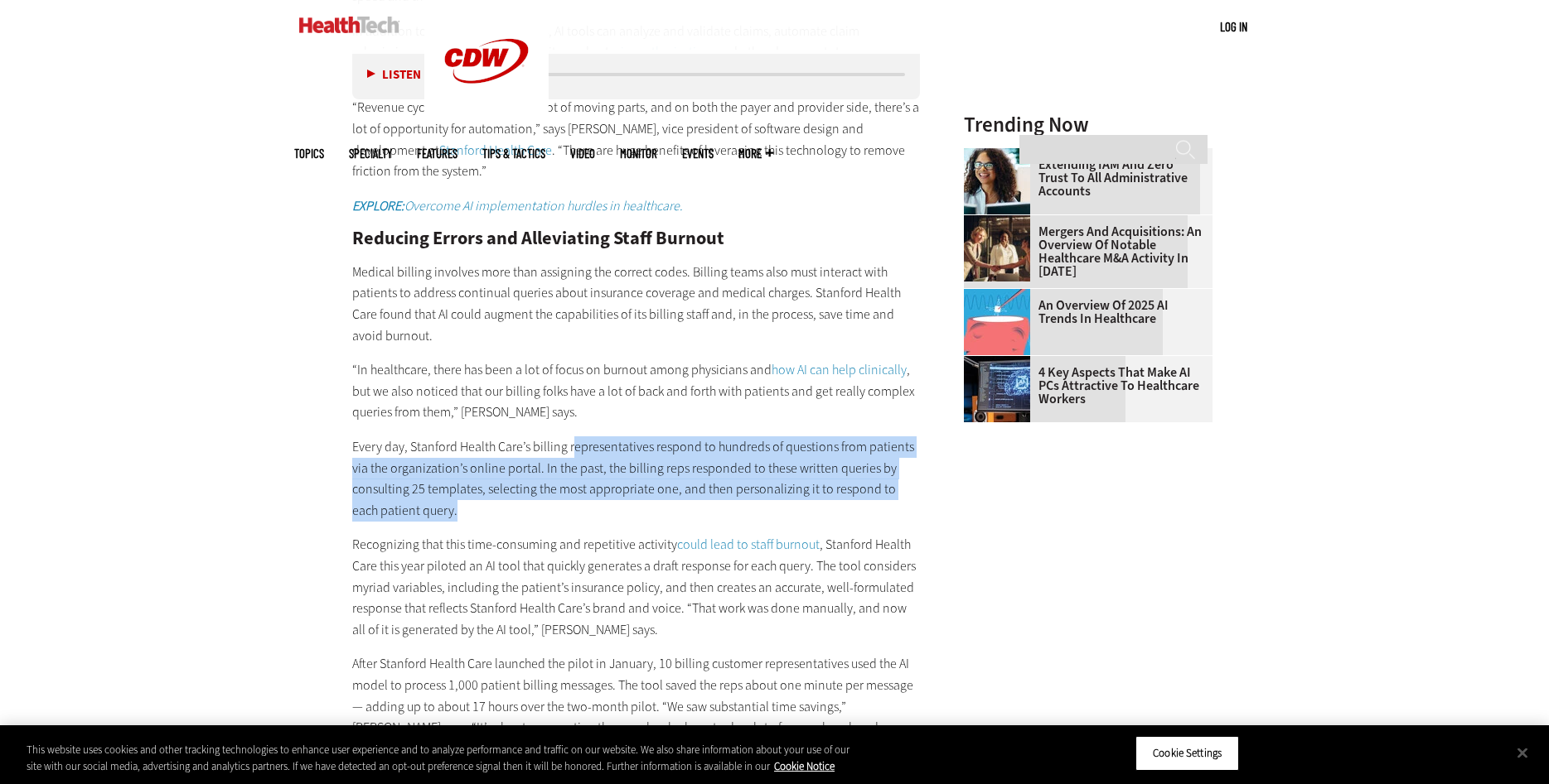
drag, startPoint x: 571, startPoint y: 445, endPoint x: 591, endPoint y: 505, distance: 63.2
click at [591, 505] on p "Every day, Stanford Health Care’s billing representatives respond to hundreds o…" at bounding box center [636, 479] width 569 height 84
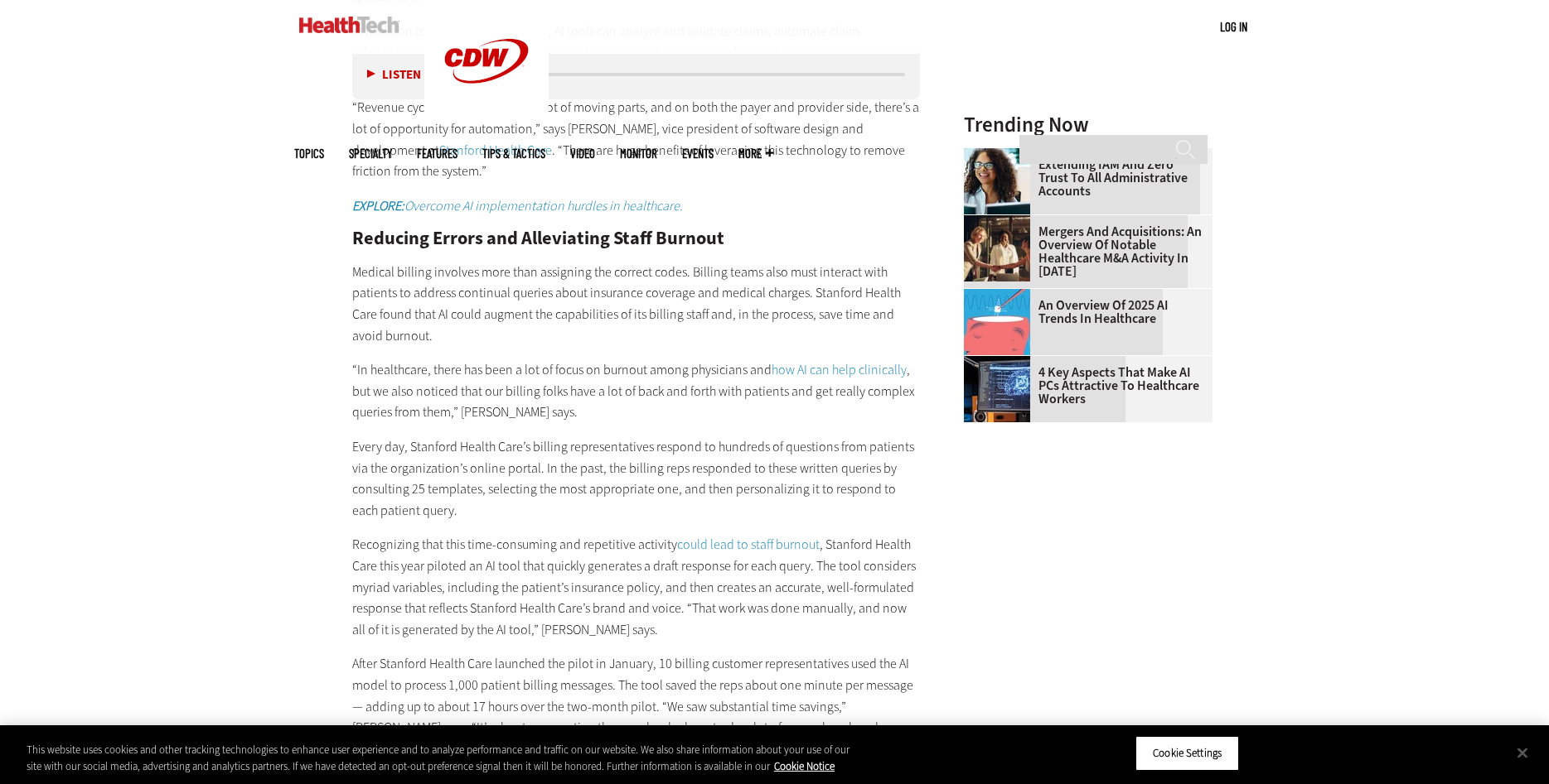
click at [591, 505] on p "Every day, Stanford Health Care’s billing representatives respond to hundreds o…" at bounding box center [636, 479] width 569 height 84
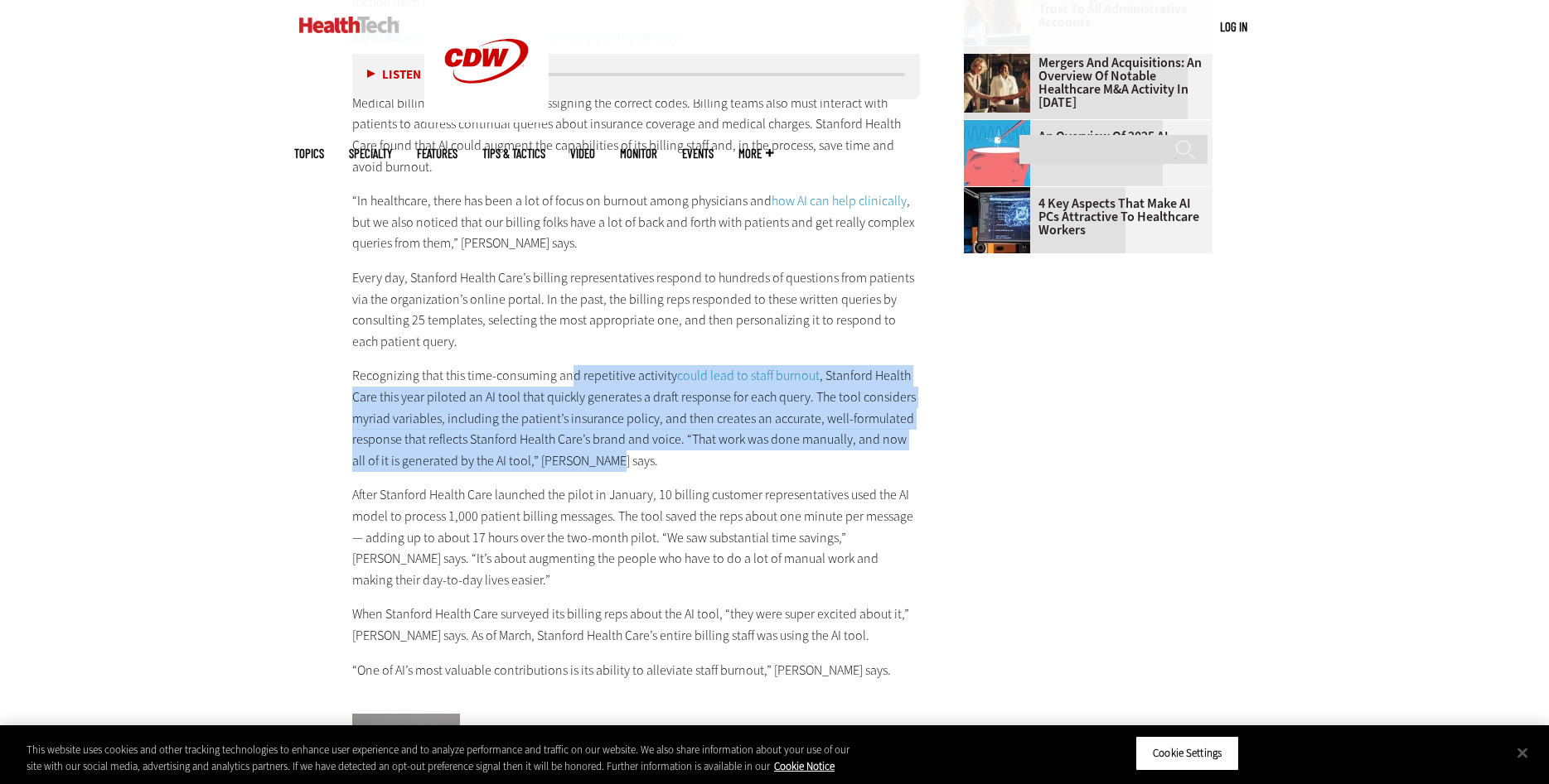
drag, startPoint x: 571, startPoint y: 450, endPoint x: 633, endPoint y: 544, distance: 112.6
click at [633, 544] on div "How Automation Streamlines Billing and Coding Processes With medical billing an…" at bounding box center [636, 90] width 569 height 1182
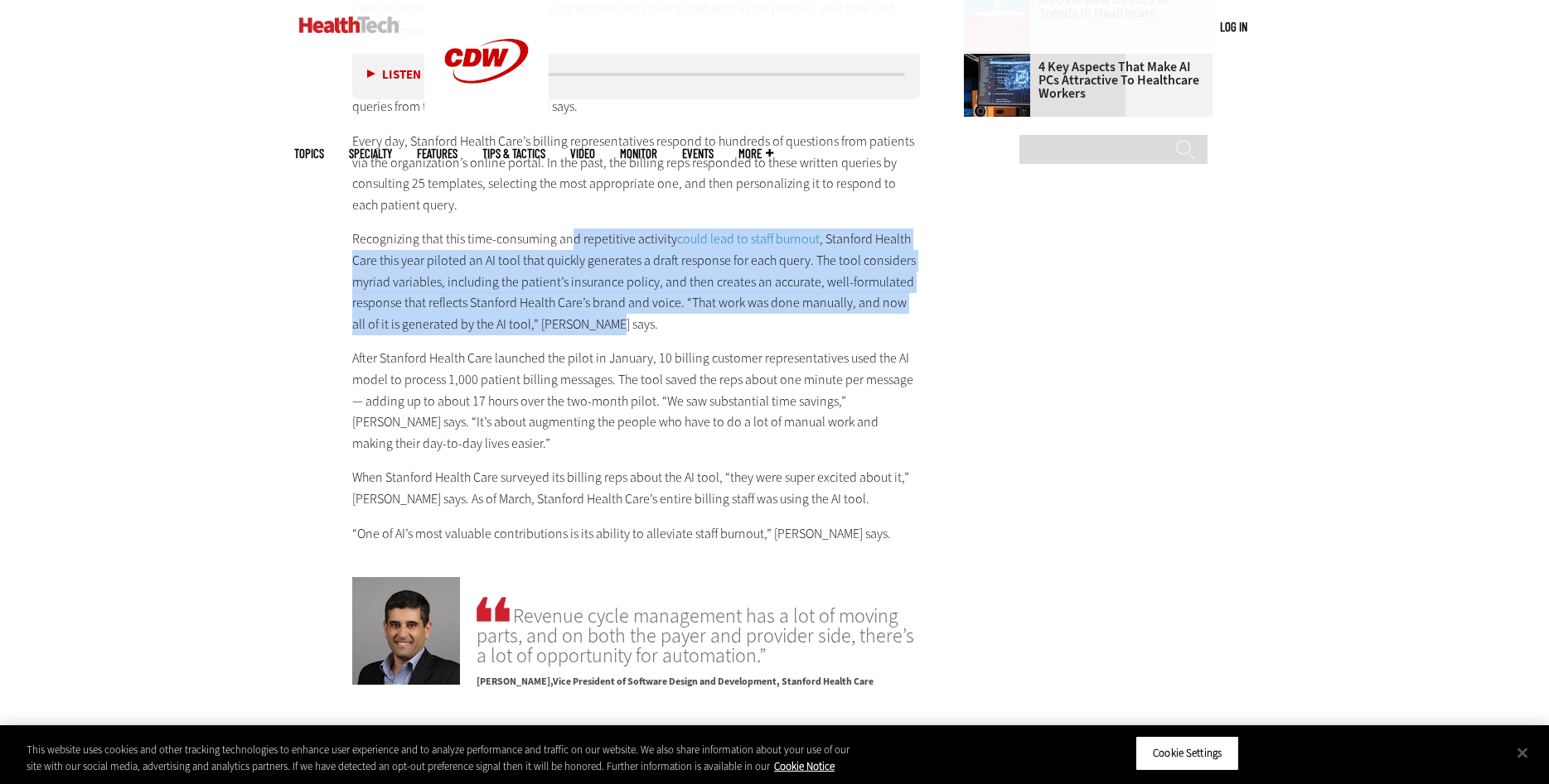
scroll to position [2197, 0]
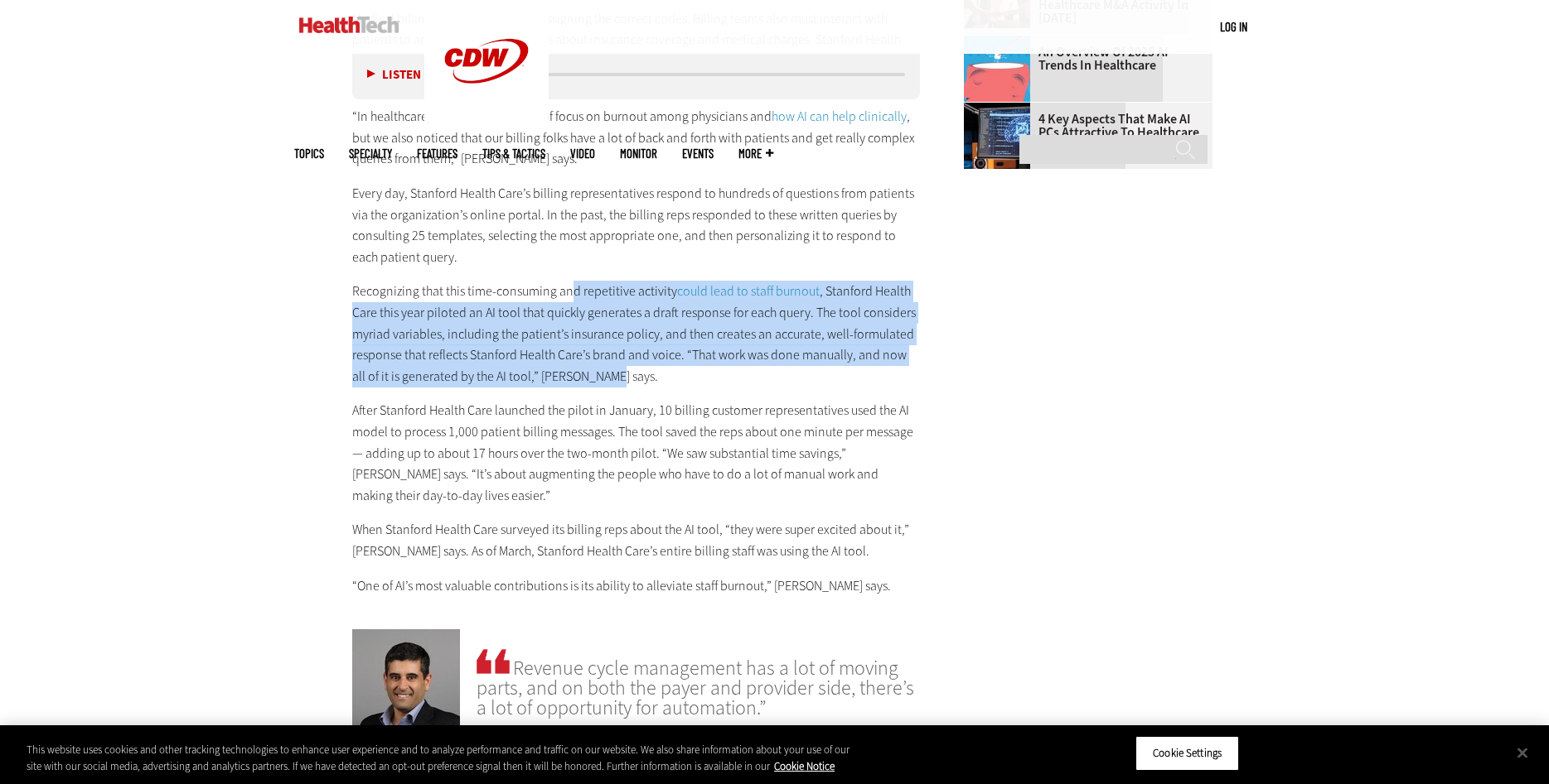
click at [654, 376] on p "Recognizing that this time-consuming and repetitive activity could lead to staf…" at bounding box center [636, 334] width 569 height 106
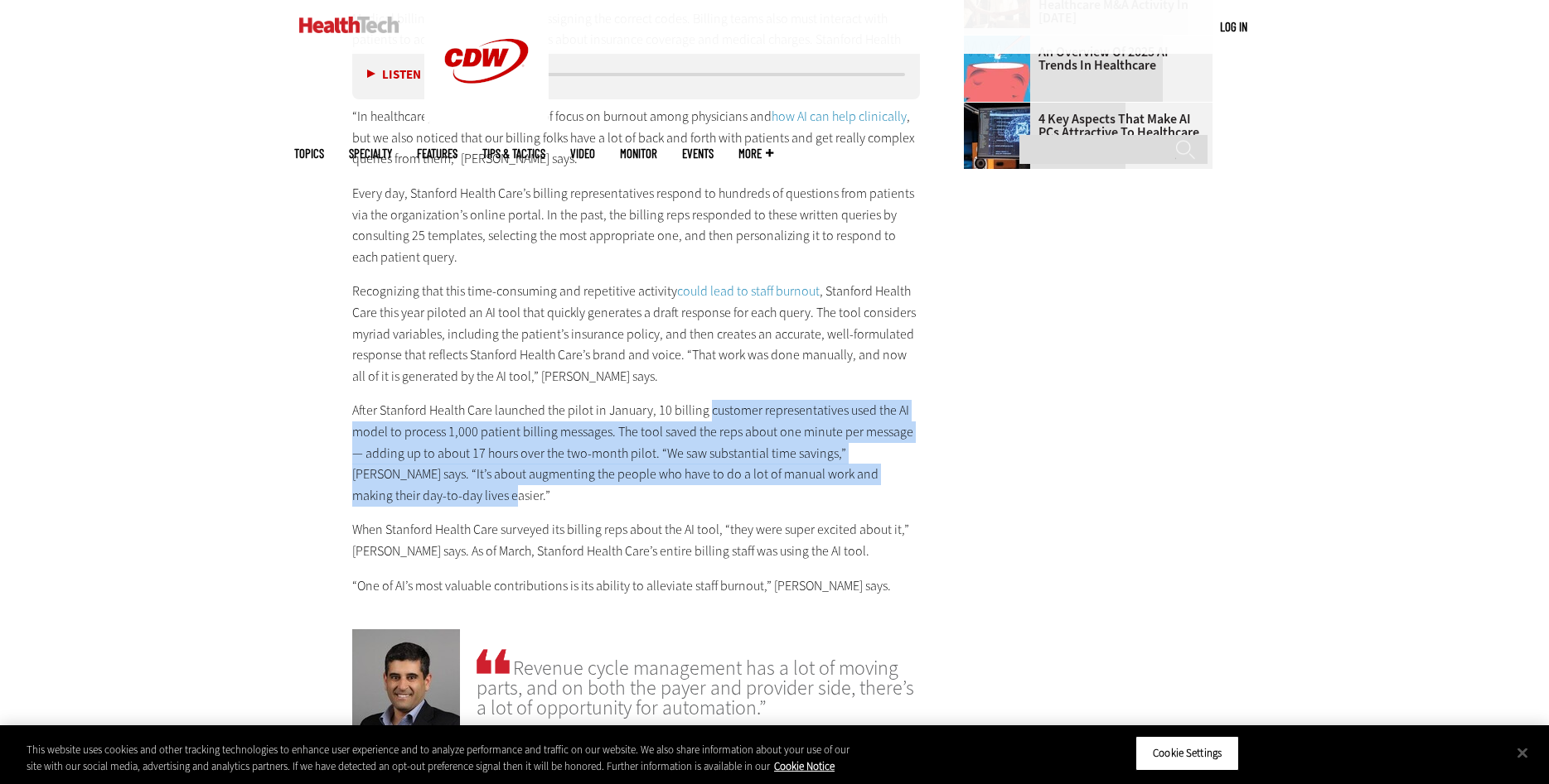
drag, startPoint x: 709, startPoint y: 410, endPoint x: 773, endPoint y: 494, distance: 105.6
click at [773, 494] on p "After Stanford Health Care launched the pilot in January, 10 billing customer r…" at bounding box center [636, 453] width 569 height 106
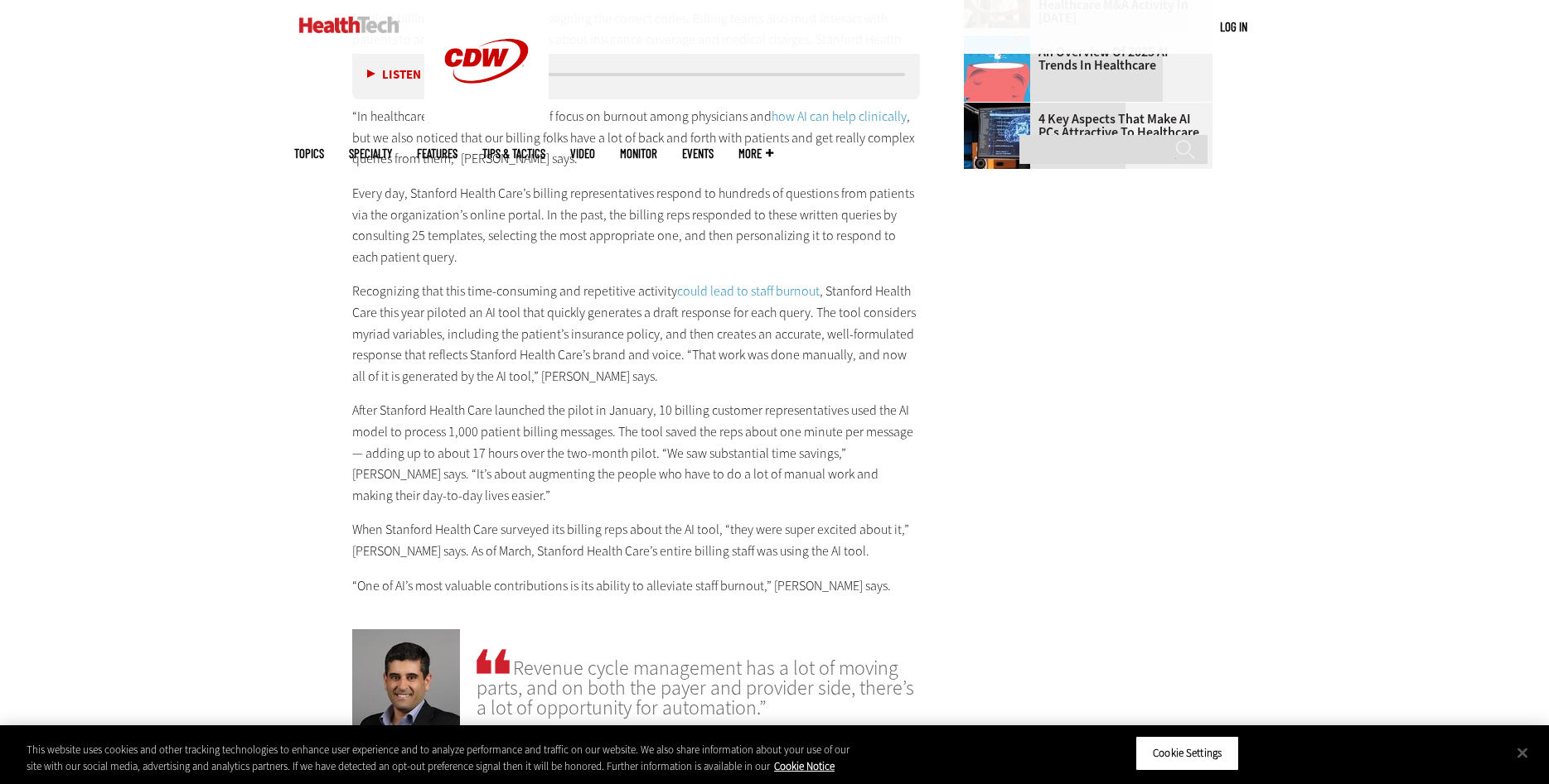
click at [773, 494] on p "After Stanford Health Care launched the pilot in January, 10 billing customer r…" at bounding box center [636, 453] width 569 height 106
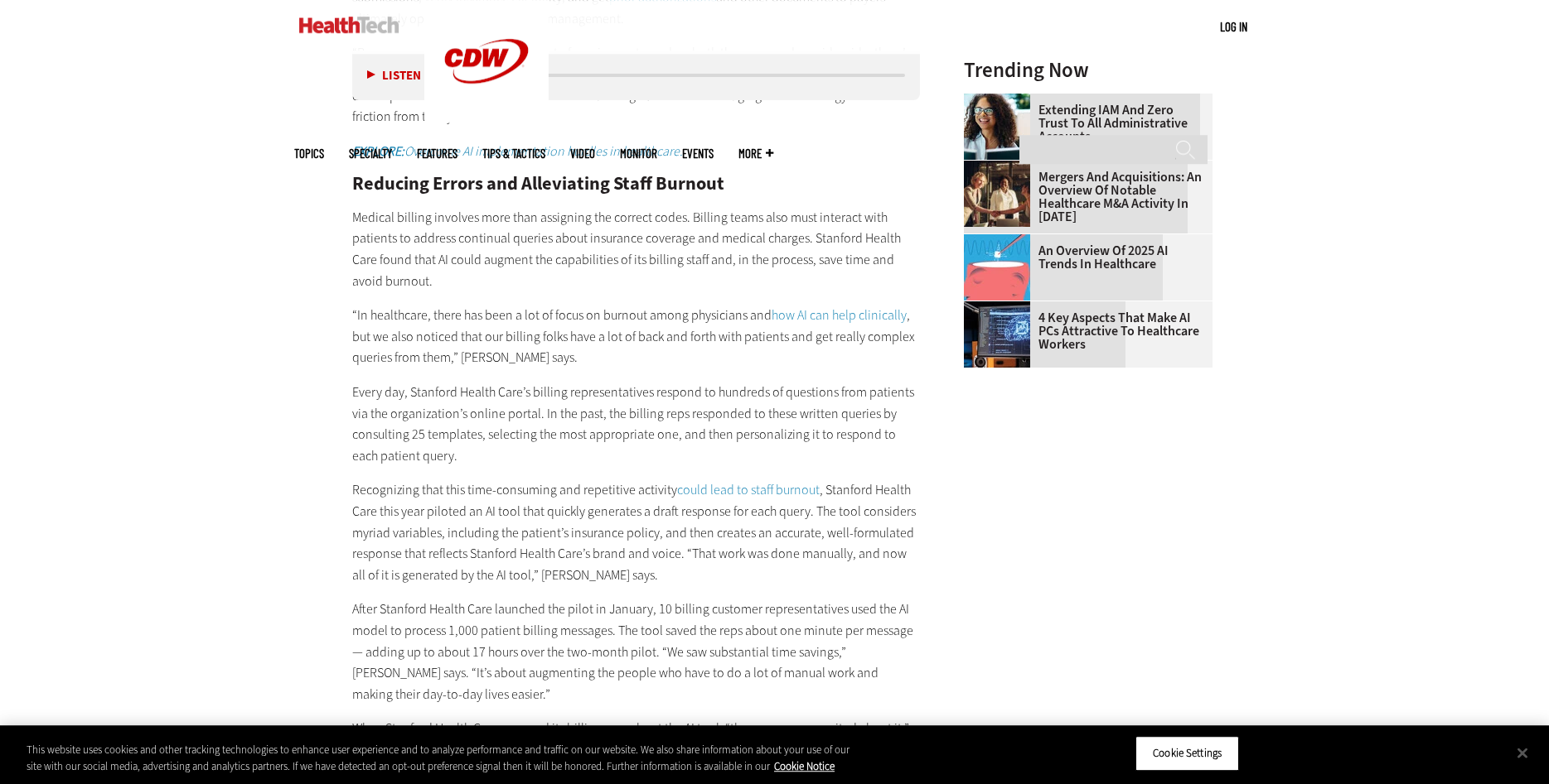
scroll to position [1967, 0]
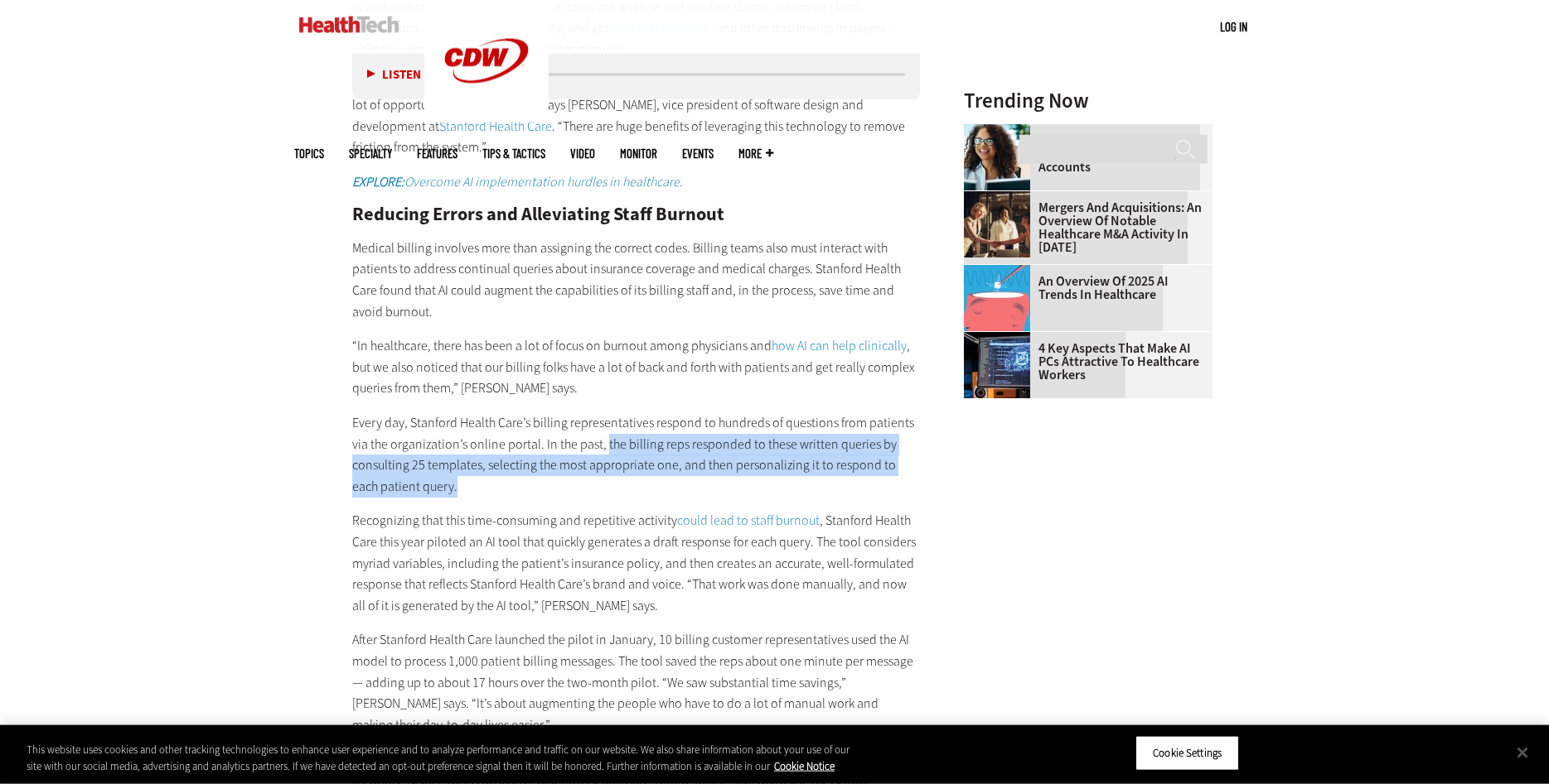
drag, startPoint x: 602, startPoint y: 441, endPoint x: 613, endPoint y: 484, distance: 44.4
click at [613, 484] on p "Every day, Stanford Health Care’s billing representatives respond to hundreds o…" at bounding box center [636, 454] width 569 height 84
copy p "the billing reps responded to these written queries by consulting 25 templates,…"
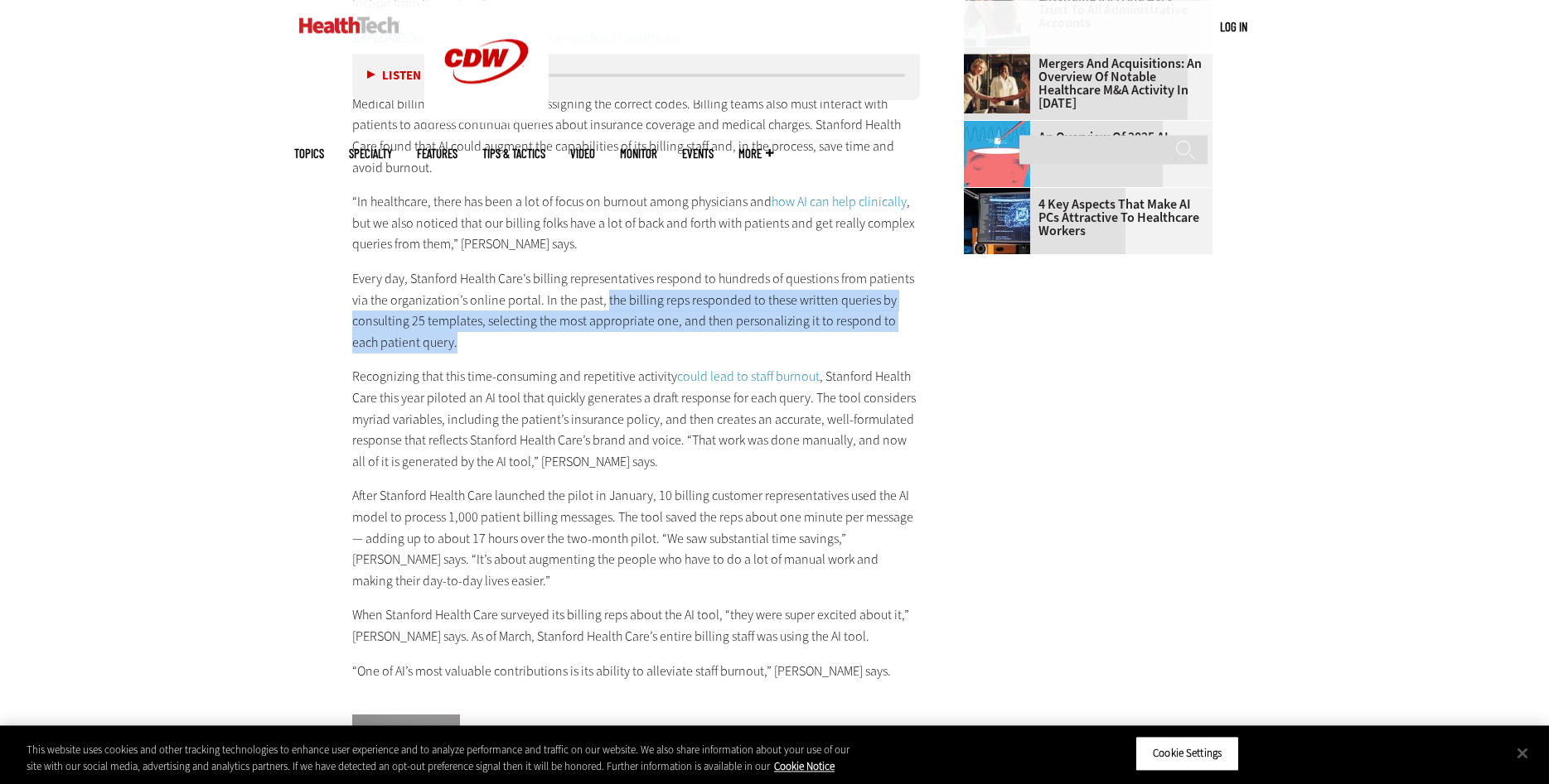
scroll to position [2136, 0]
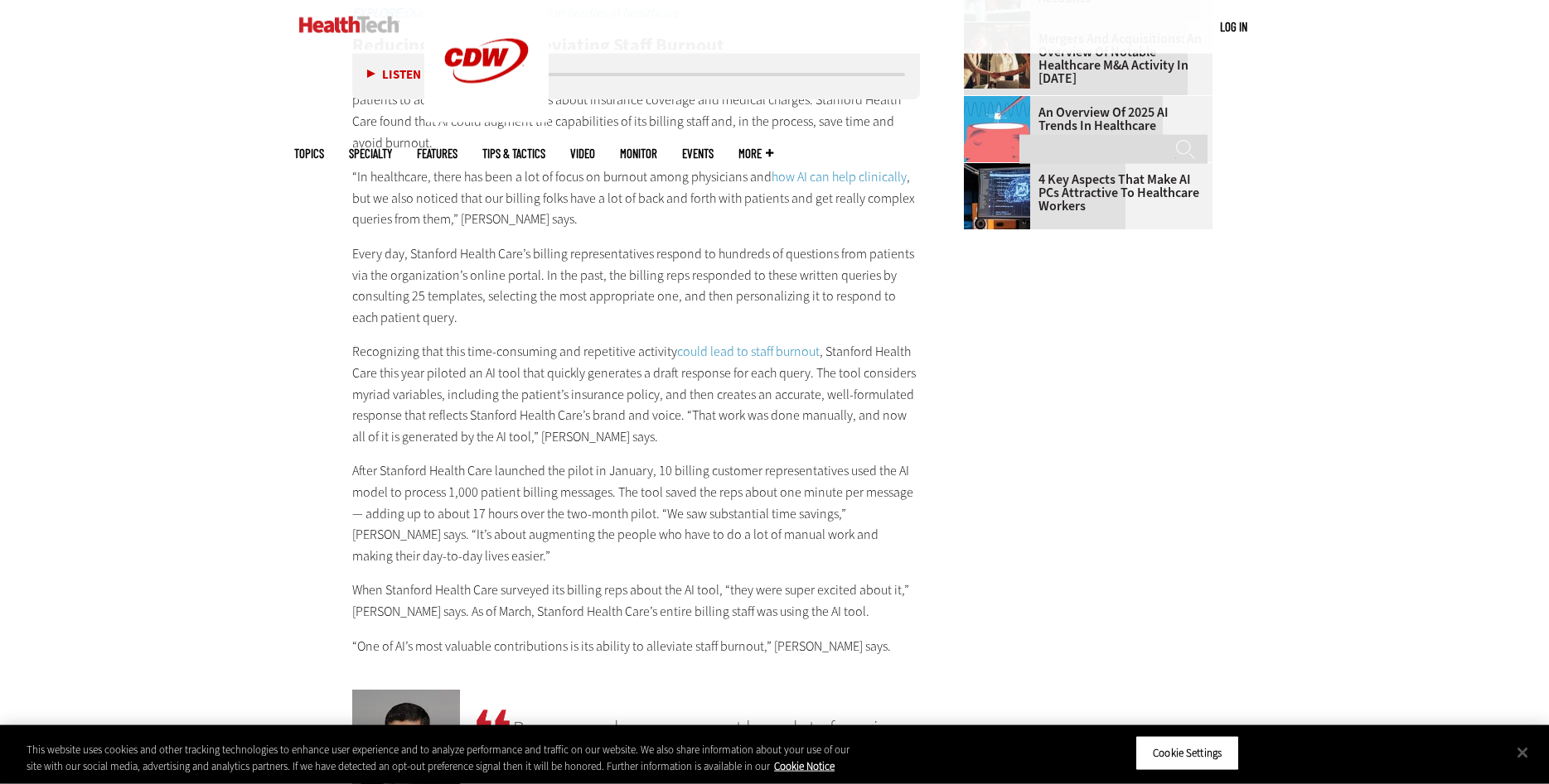
click at [794, 524] on p "After Stanford Health Care launched the pilot in January, 10 billing customer r…" at bounding box center [636, 514] width 569 height 106
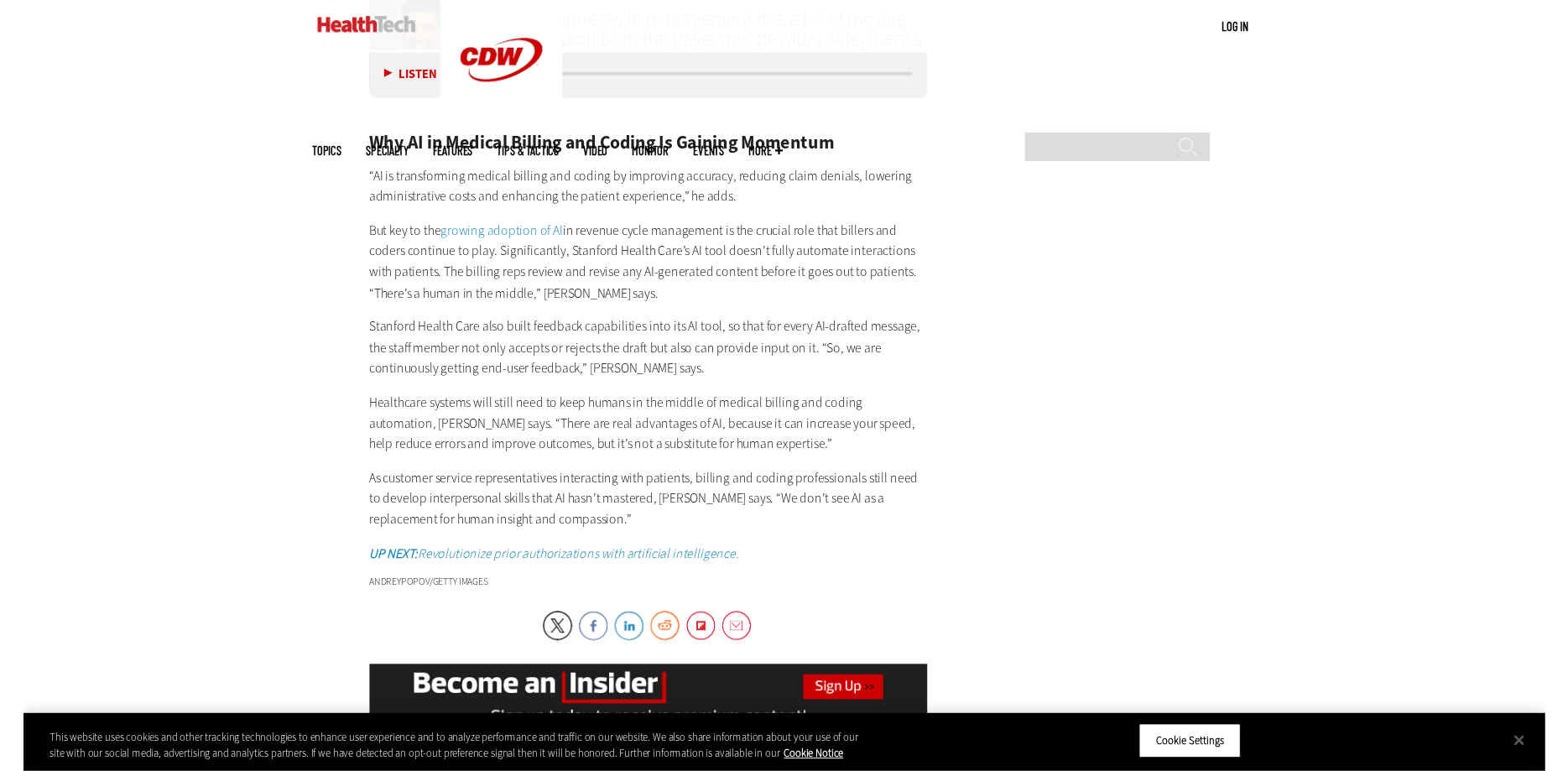
scroll to position [2847, 0]
